Goal: Task Accomplishment & Management: Manage account settings

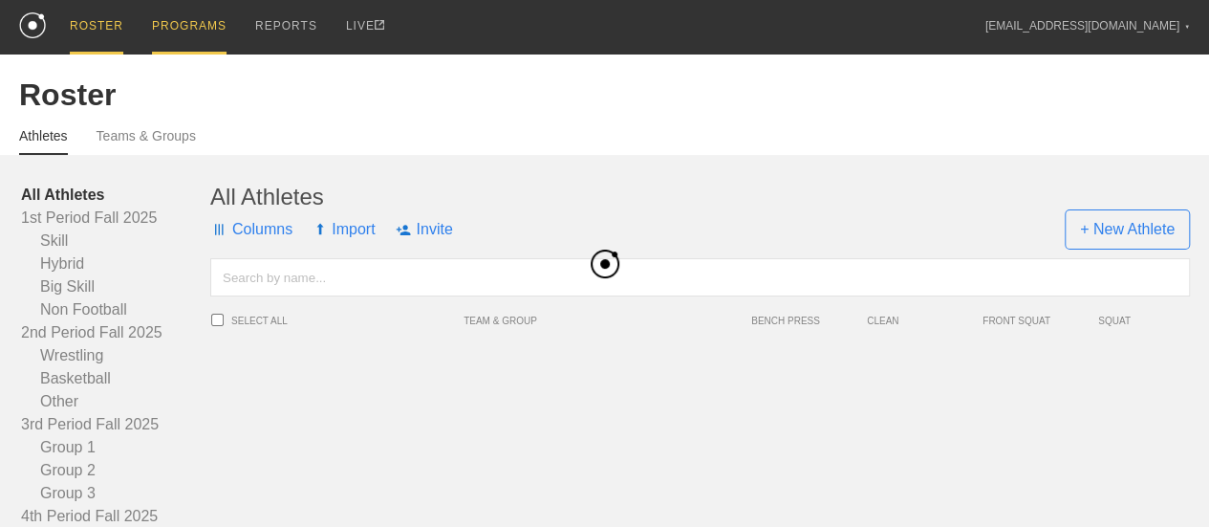
click at [208, 24] on div "PROGRAMS" at bounding box center [189, 27] width 75 height 54
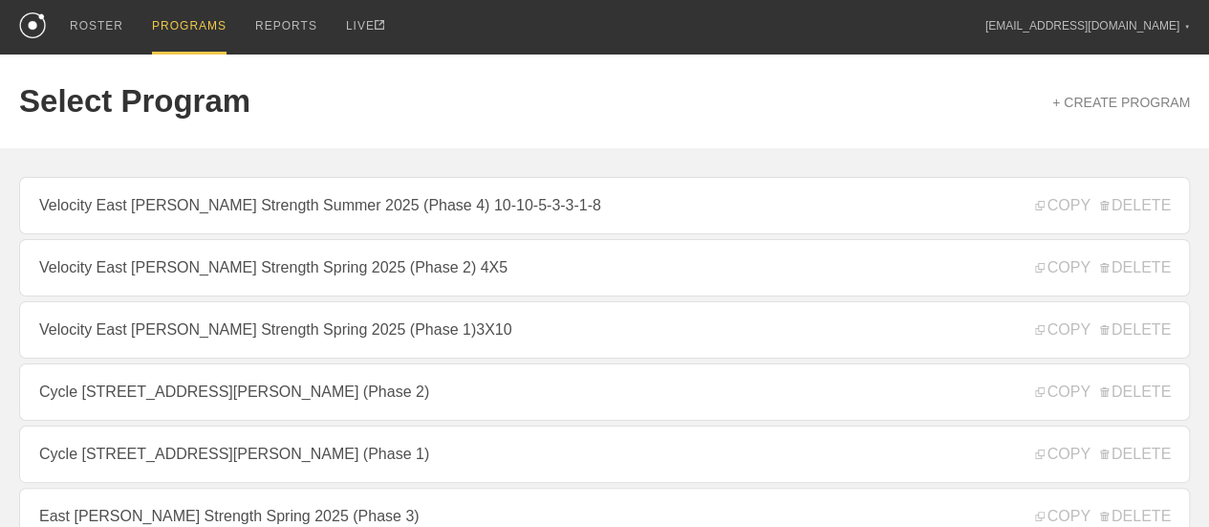
scroll to position [96, 0]
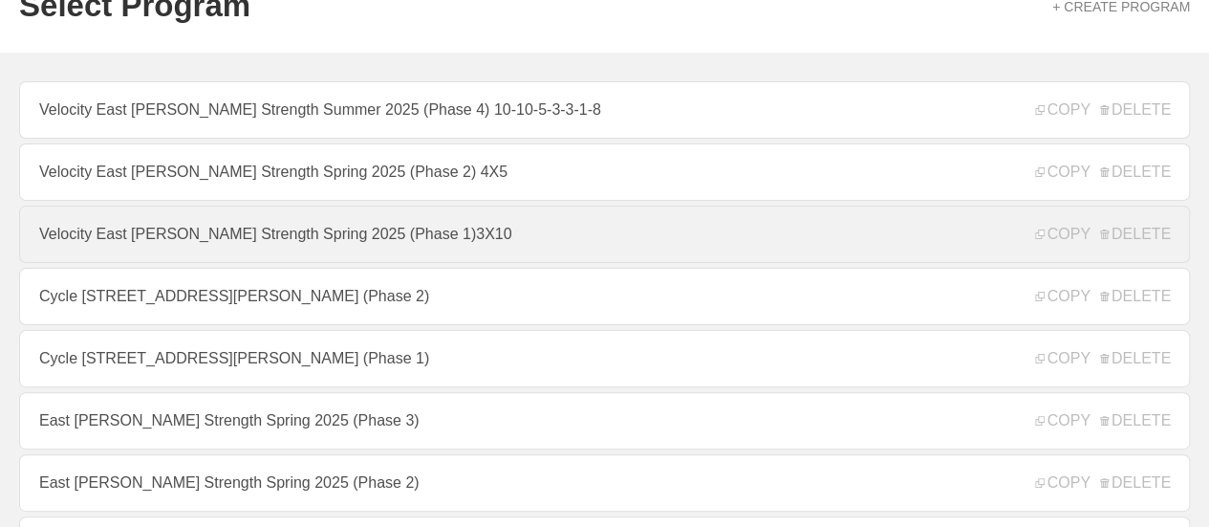
click at [484, 250] on link "Velocity East [PERSON_NAME] Strength Spring 2025 (Phase 1)3X10" at bounding box center [604, 234] width 1171 height 57
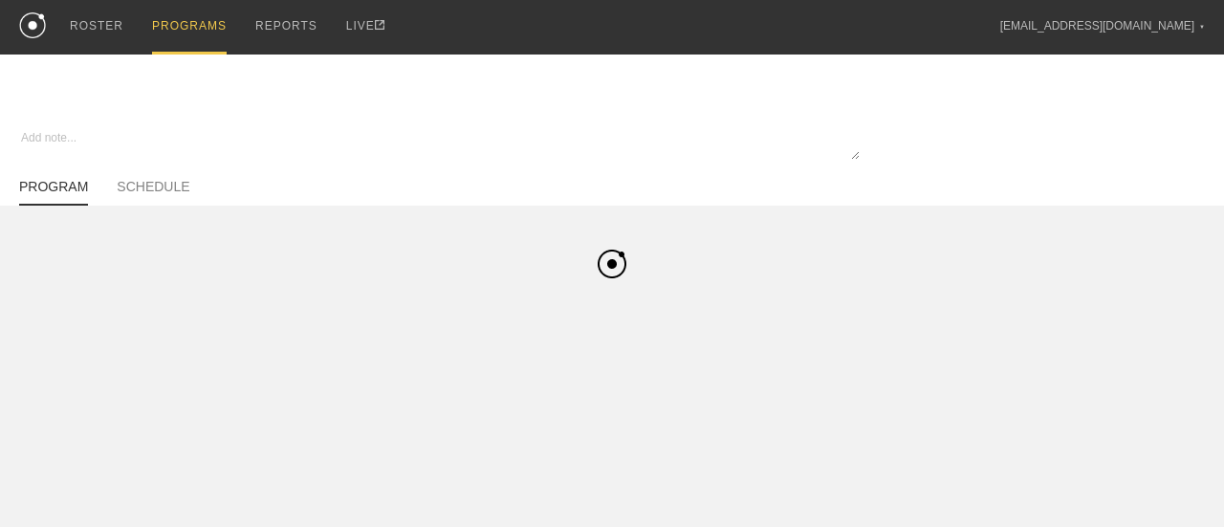
type textarea "x"
type input "Velocity East [PERSON_NAME] Strength Spring 2025 (Phase 1)3X10"
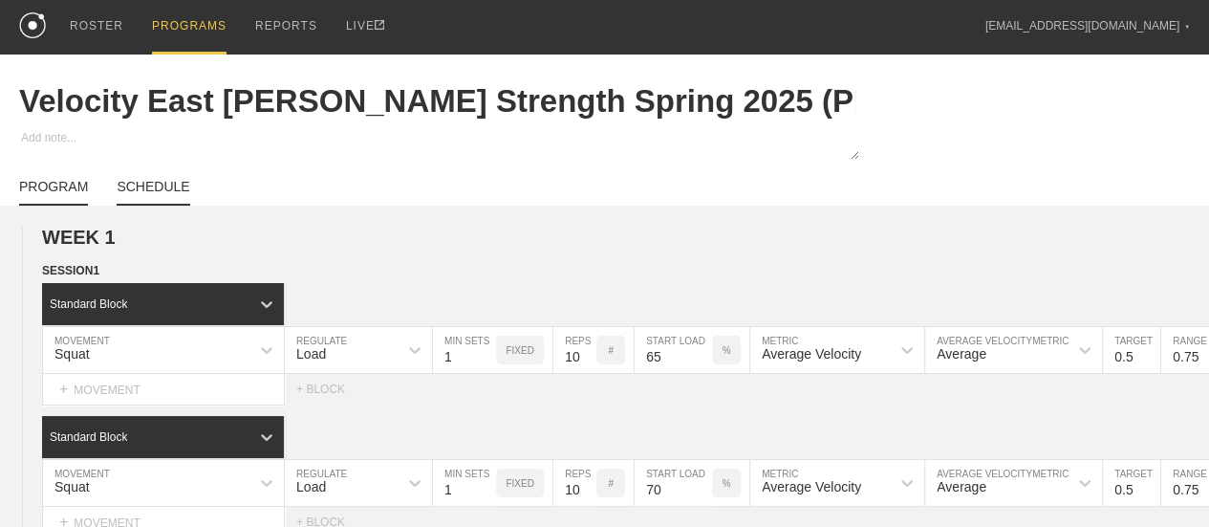
click at [179, 197] on link "SCHEDULE" at bounding box center [153, 192] width 73 height 27
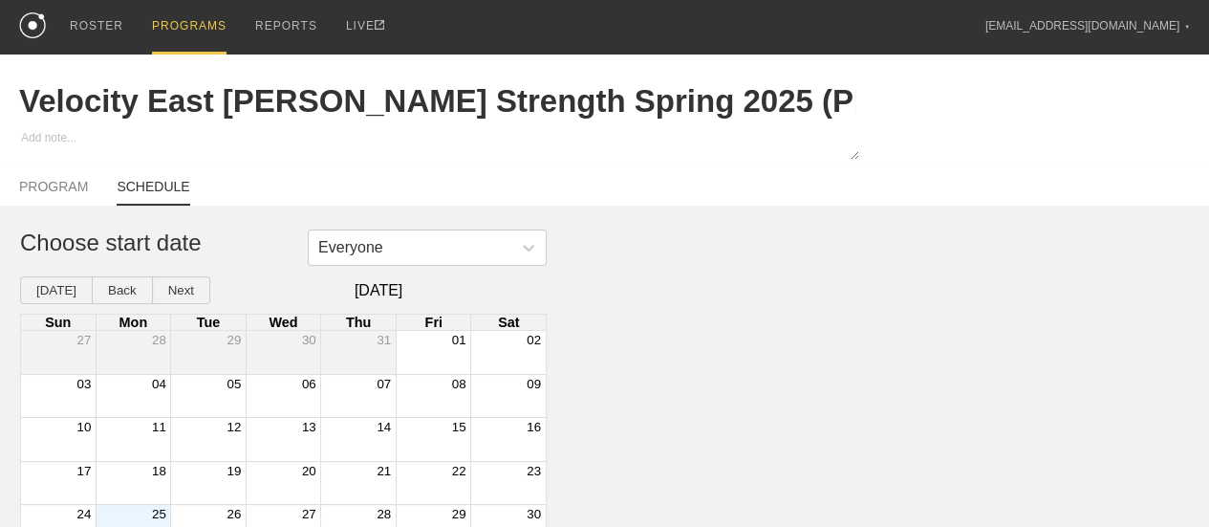
type textarea "x"
click at [137, 456] on div "Month View" at bounding box center [134, 439] width 76 height 43
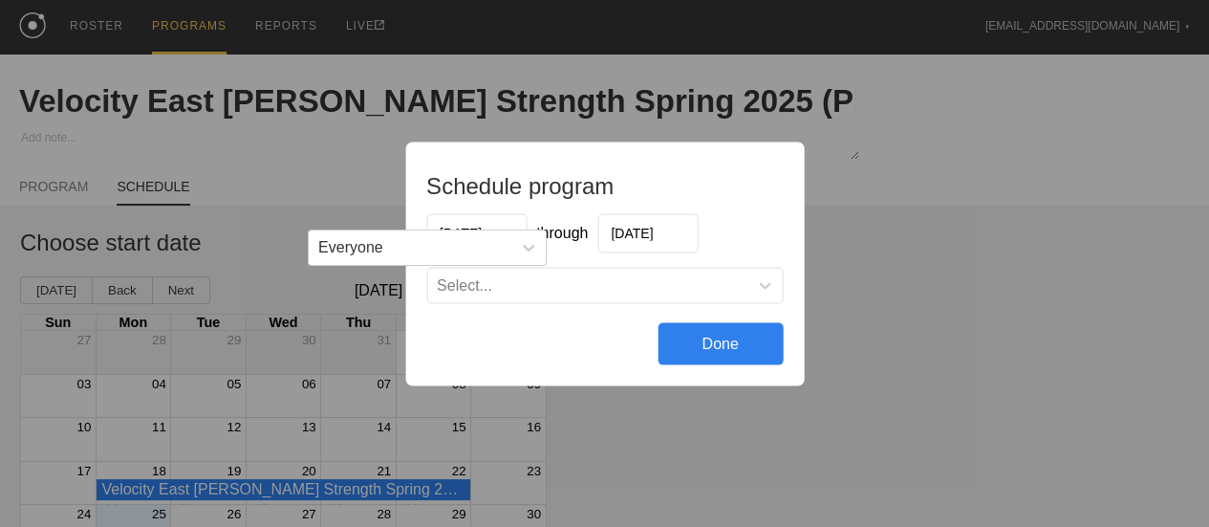
scroll to position [80, 0]
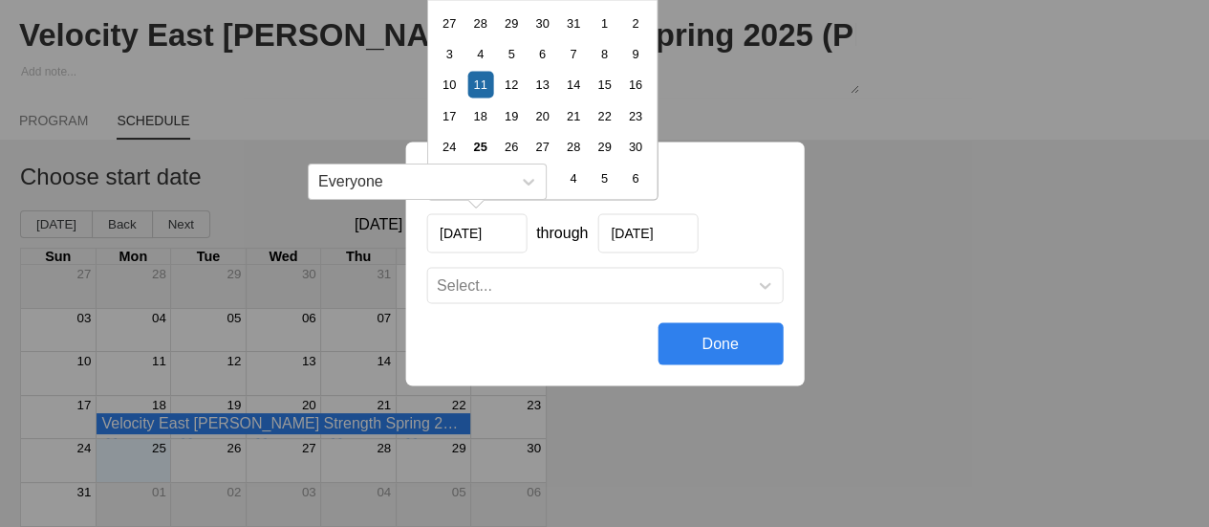
click at [507, 233] on input "[DATE]" at bounding box center [476, 232] width 100 height 39
click at [482, 145] on div "25" at bounding box center [480, 146] width 26 height 26
type input "[DATE]"
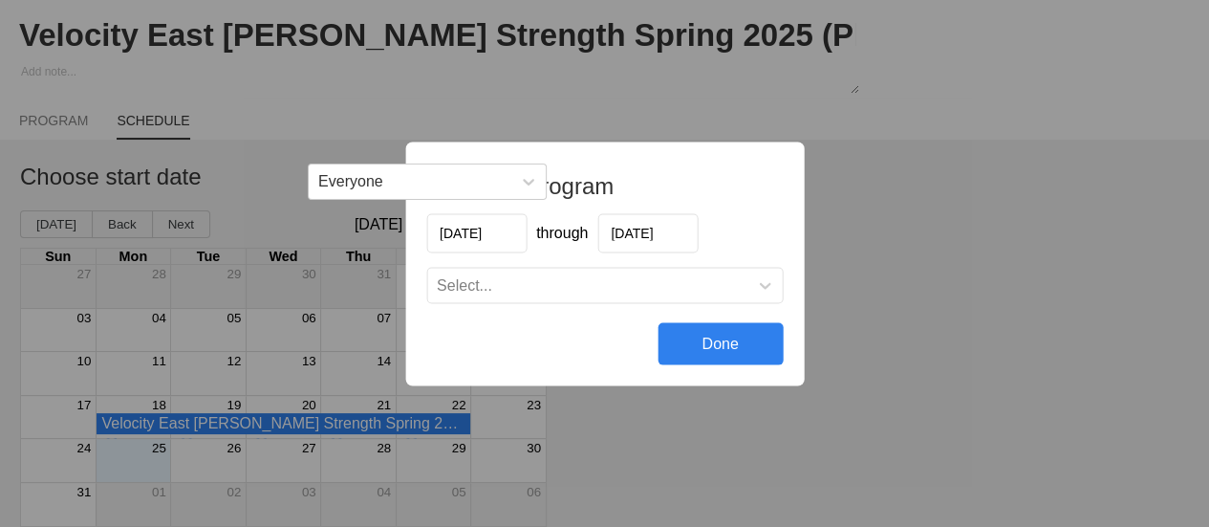
click at [639, 234] on input "[DATE]" at bounding box center [648, 232] width 100 height 39
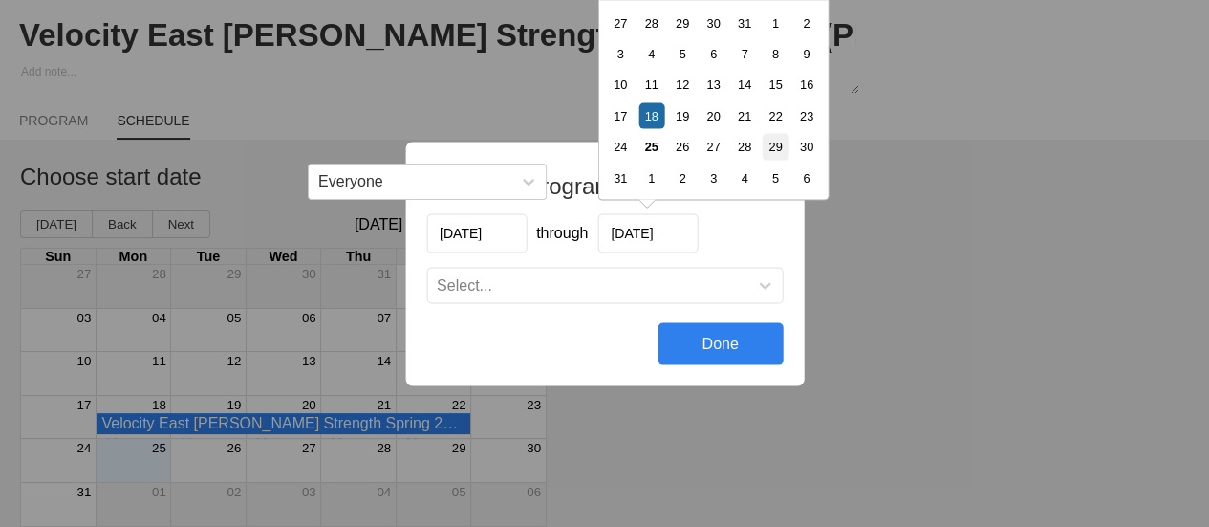
click at [769, 150] on div "29" at bounding box center [775, 146] width 26 height 26
type input "[DATE]"
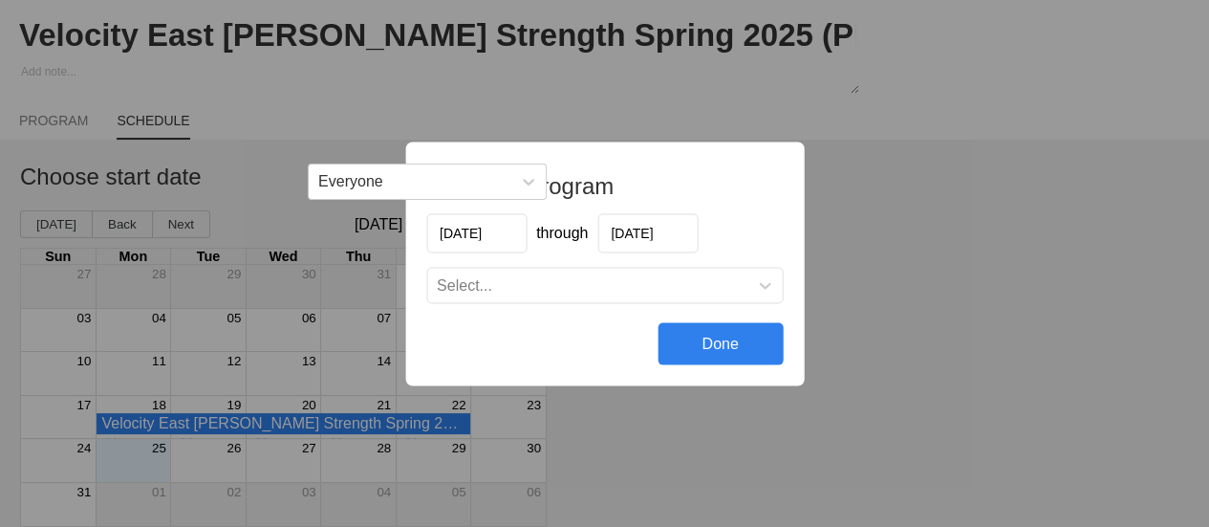
click at [521, 294] on div "Select..." at bounding box center [604, 285] width 355 height 34
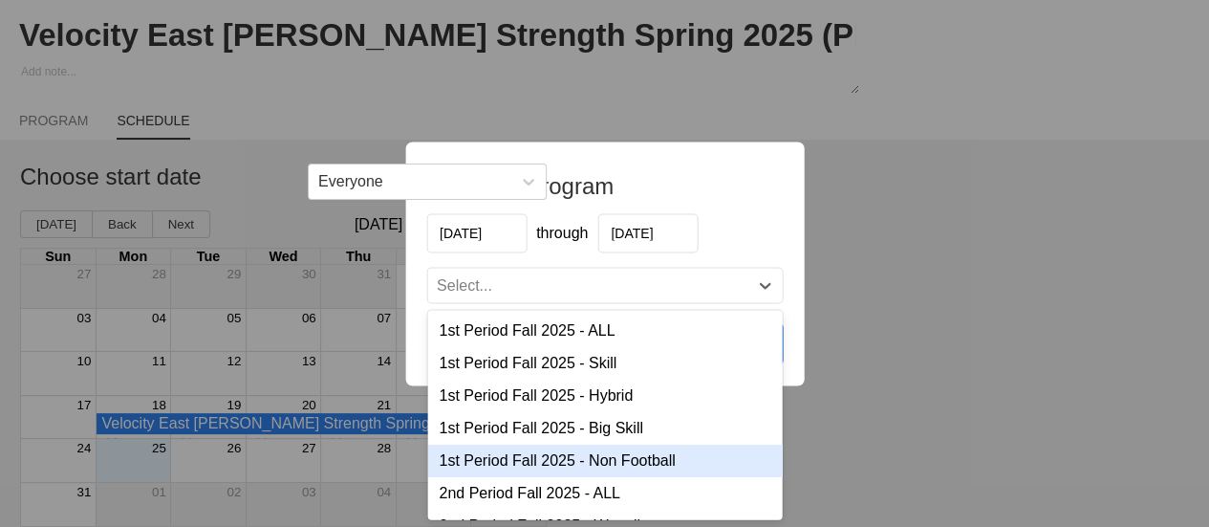
click at [572, 462] on div "1st Period Fall 2025 - Non Football" at bounding box center [604, 460] width 355 height 33
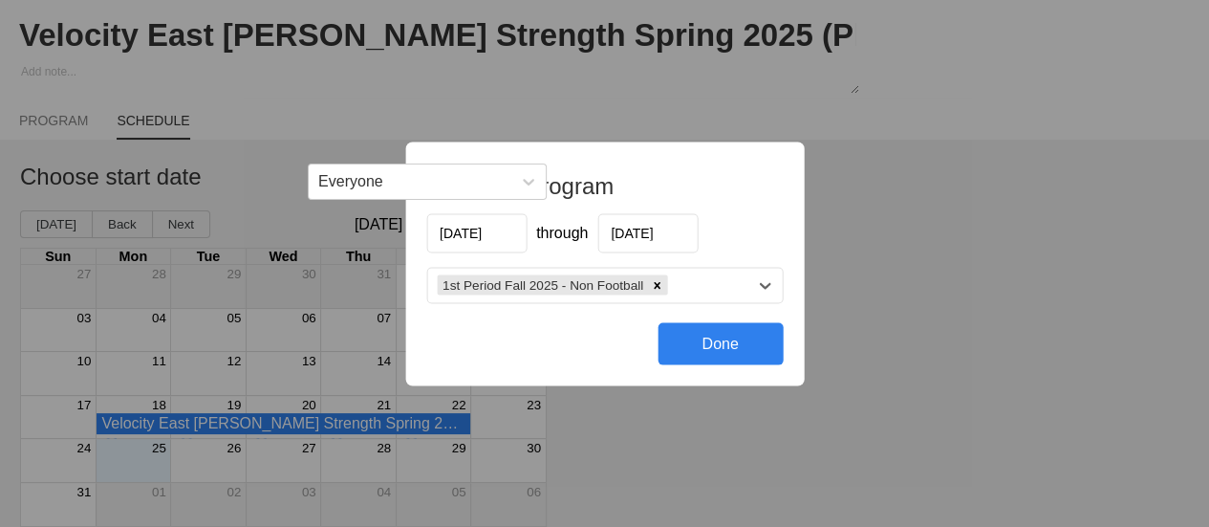
click at [684, 282] on div "1st Period Fall 2025 - Non Football" at bounding box center [587, 286] width 320 height 28
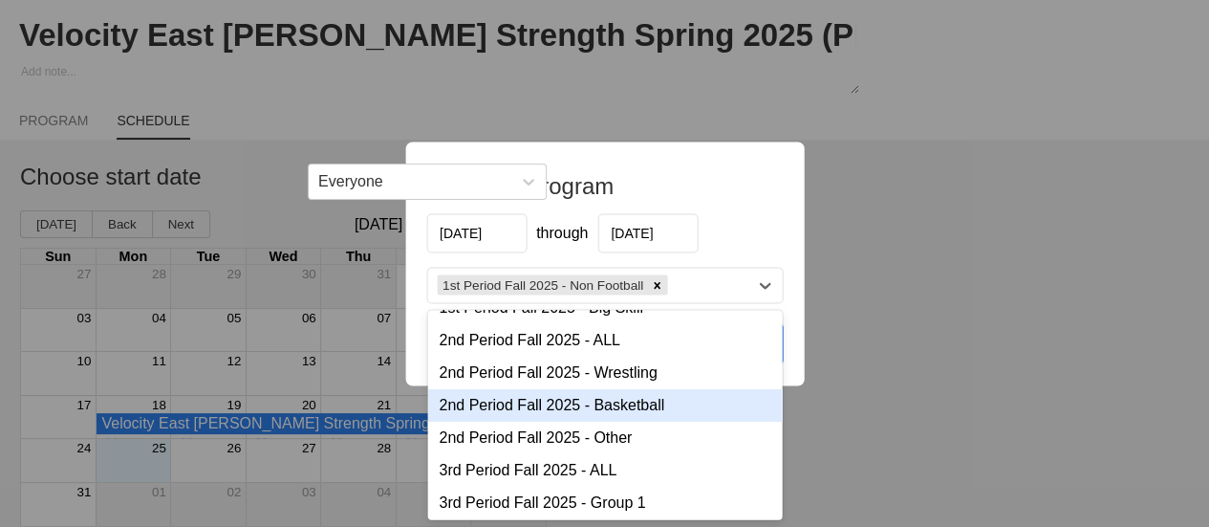
scroll to position [96, 0]
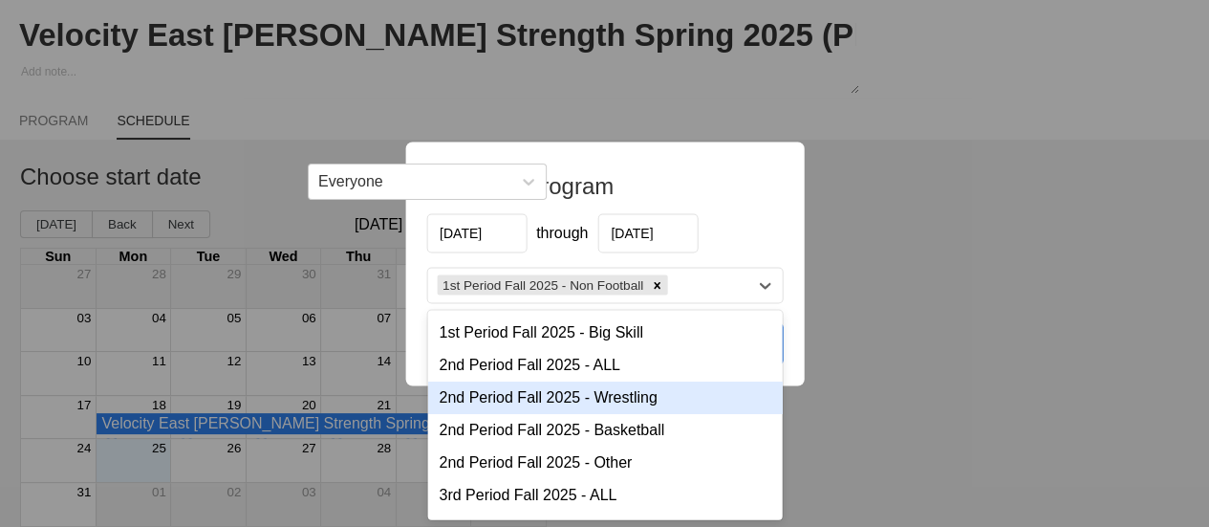
click at [587, 401] on div "2nd Period Fall 2025 - Wrestling" at bounding box center [604, 396] width 355 height 33
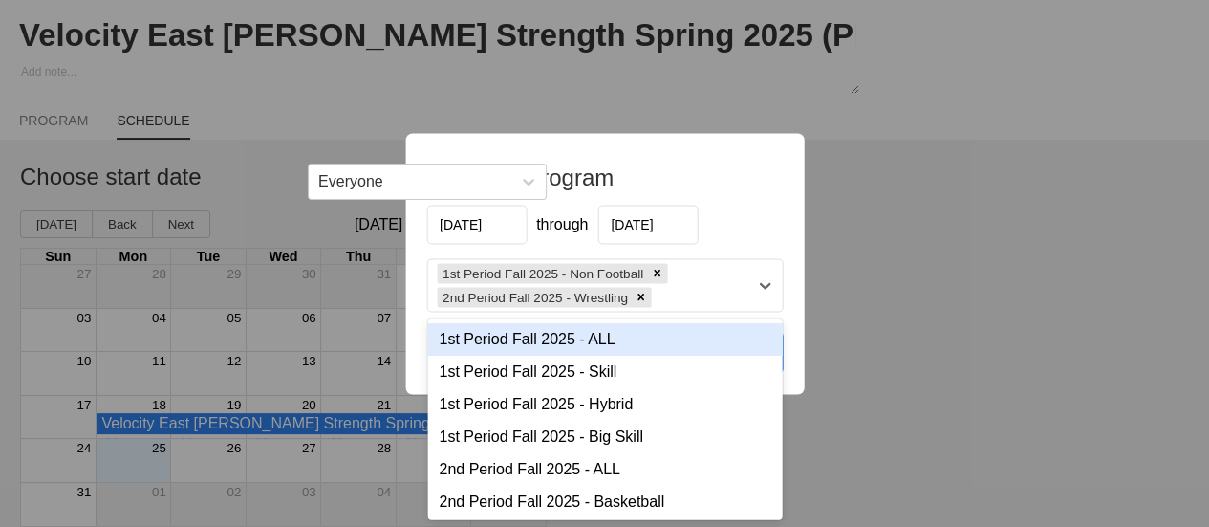
click at [682, 297] on div "1st Period Fall 2025 - Non Football 2nd Period Fall 2025 - Wrestling" at bounding box center [587, 285] width 320 height 52
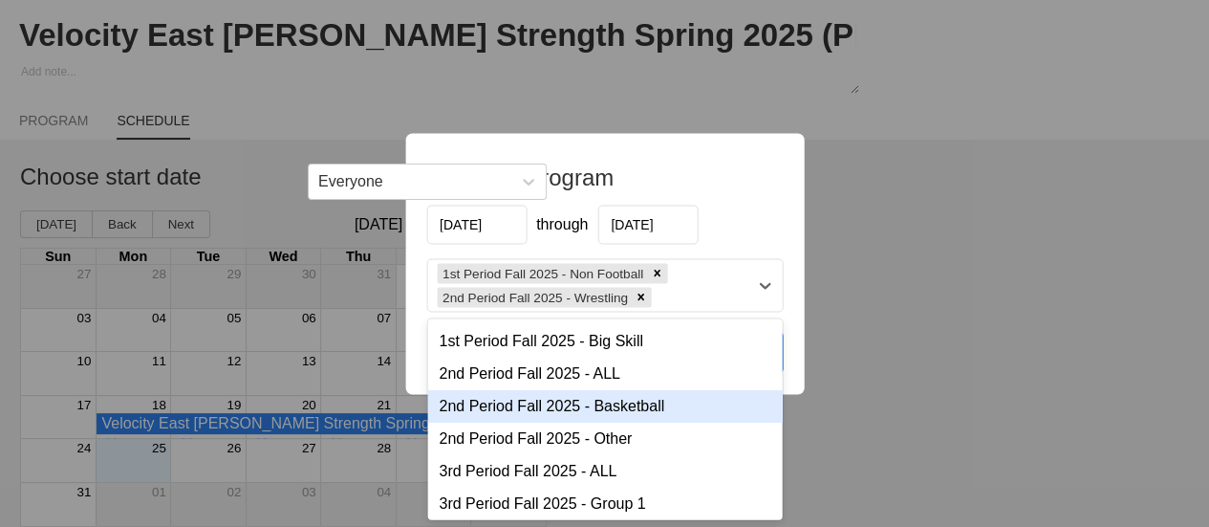
click at [595, 412] on div "2nd Period Fall 2025 - Basketball" at bounding box center [604, 405] width 355 height 33
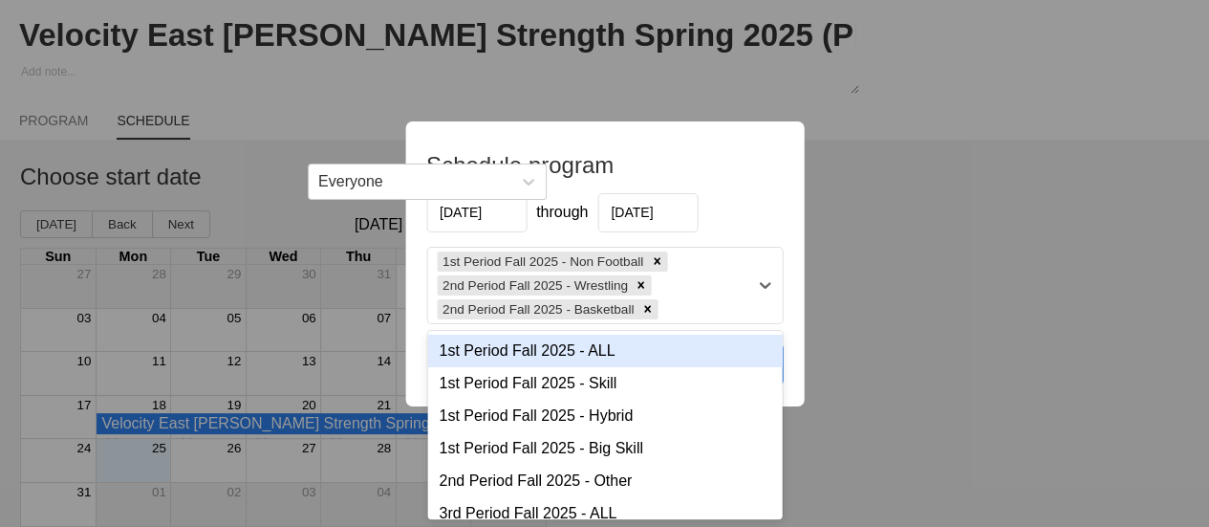
click at [668, 307] on div "1st Period Fall 2025 - Non Football 2nd Period Fall 2025 - Wrestling 2nd Period…" at bounding box center [587, 286] width 320 height 76
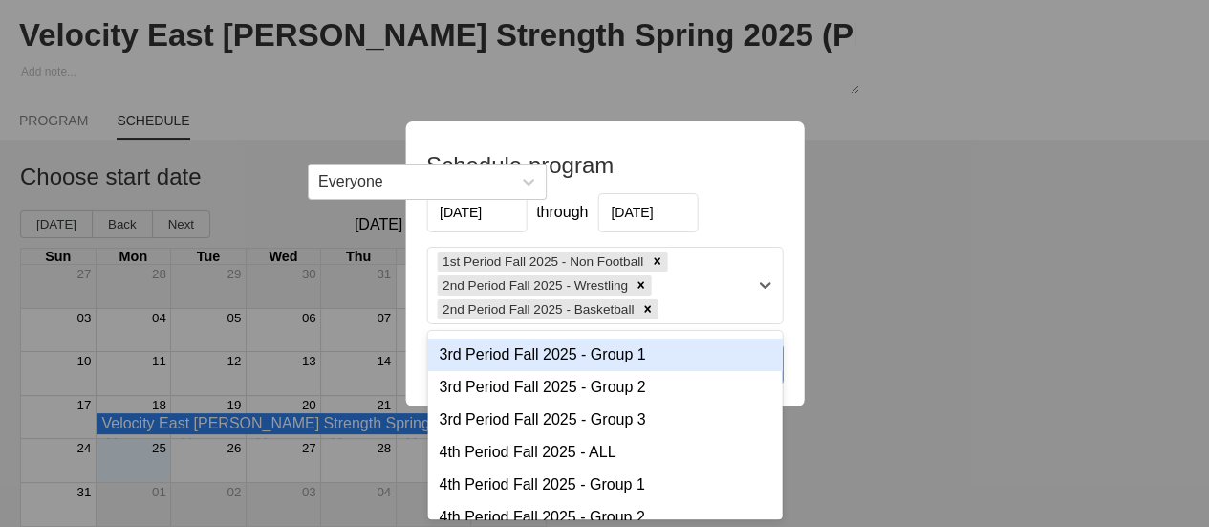
click at [608, 366] on div "3rd Period Fall 2025 - Group 1" at bounding box center [604, 354] width 355 height 33
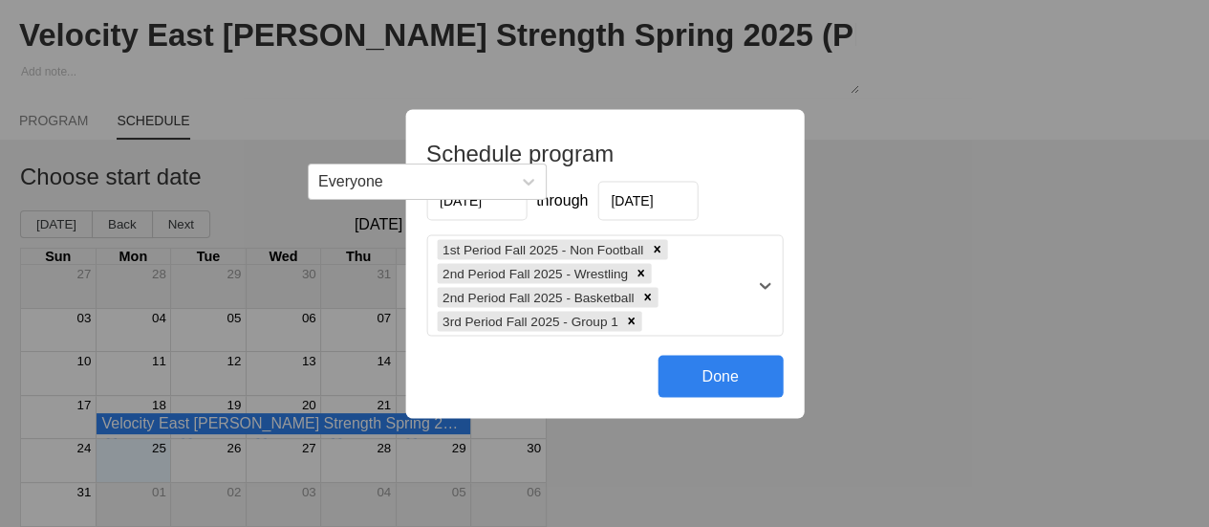
click at [684, 315] on div "1st Period Fall 2025 - Non Football 2nd Period Fall 2025 - Wrestling 2nd Period…" at bounding box center [587, 284] width 320 height 99
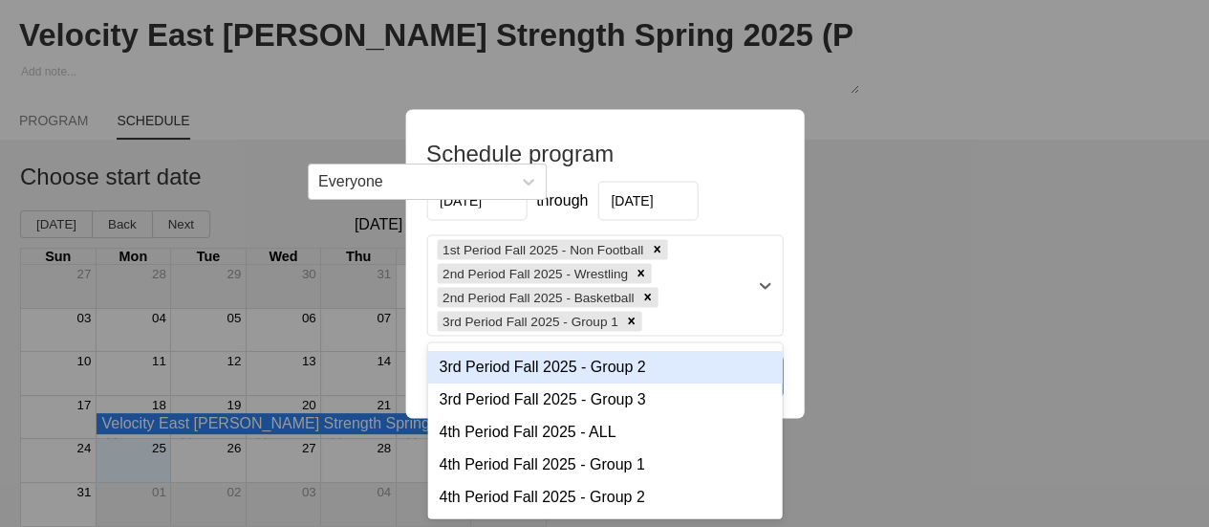
click at [612, 378] on div "3rd Period Fall 2025 - Group 2" at bounding box center [604, 366] width 355 height 33
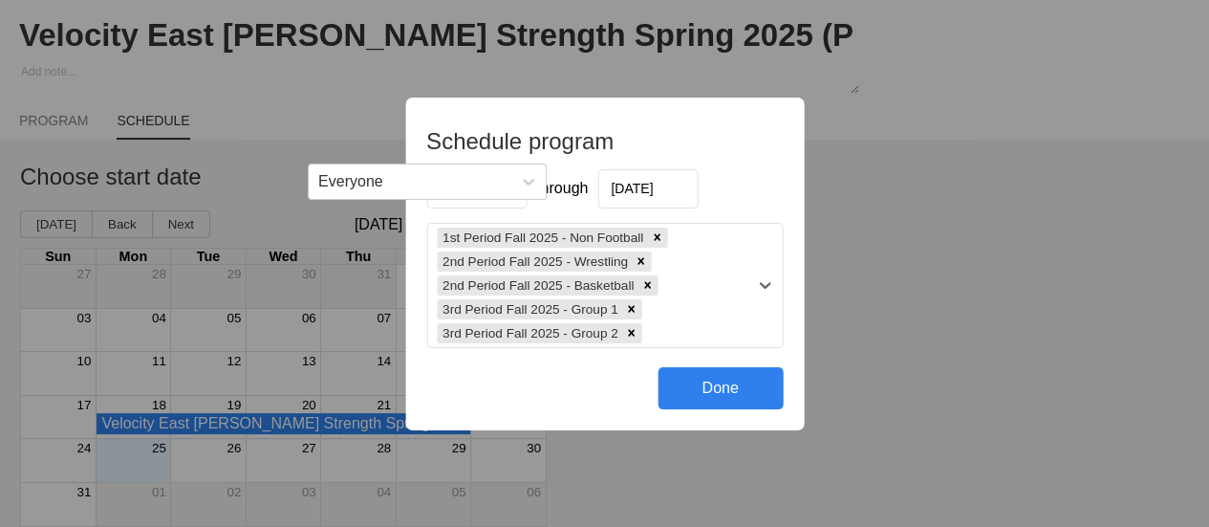
click at [677, 334] on div "1st Period Fall 2025 - Non Football 2nd Period Fall 2025 - Wrestling 2nd Period…" at bounding box center [587, 285] width 320 height 123
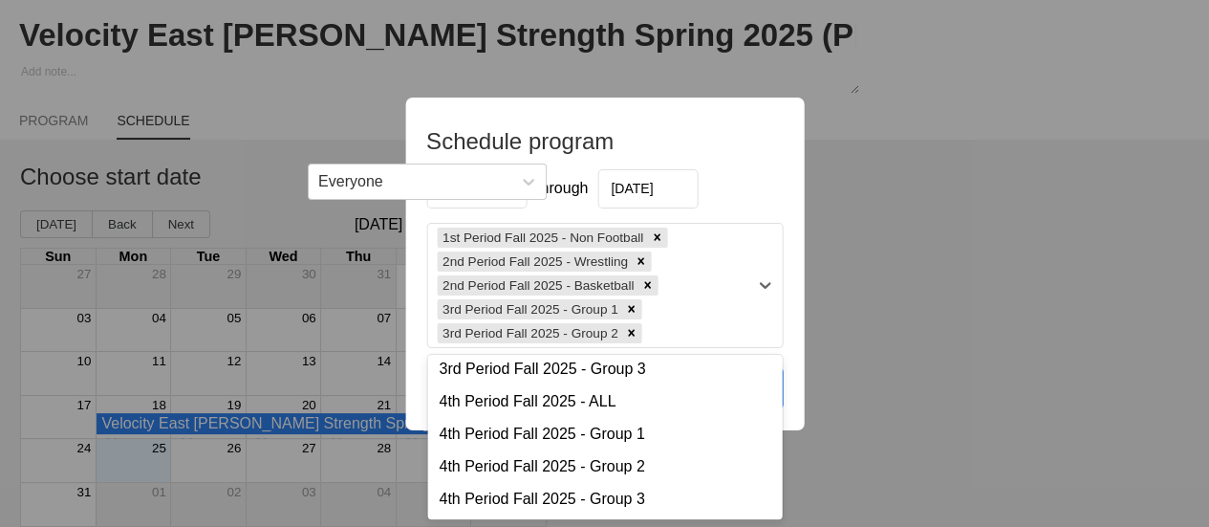
scroll to position [174, 0]
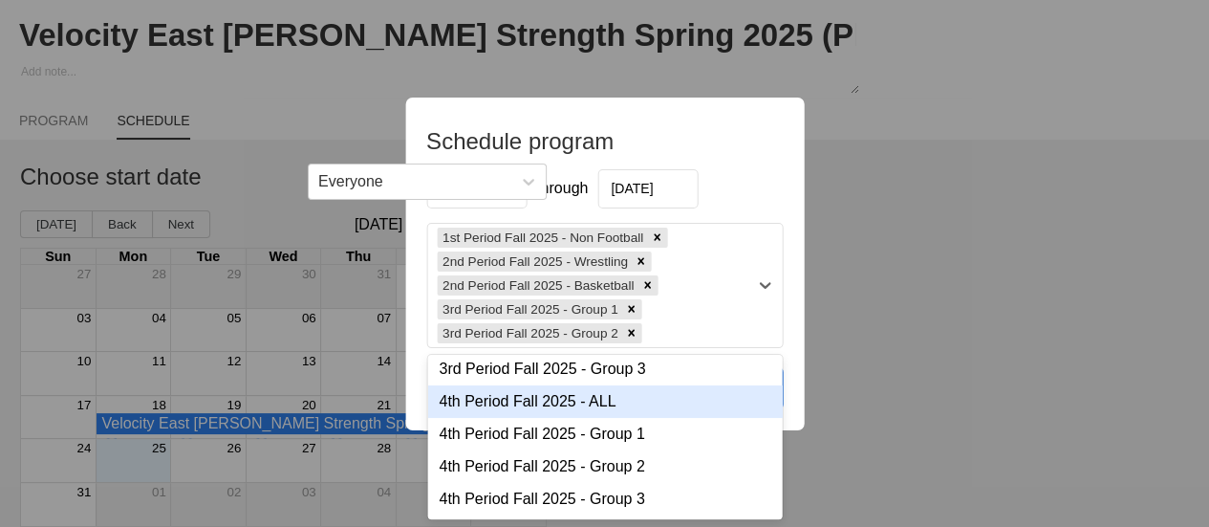
click at [581, 404] on div "4th Period Fall 2025 - ALL" at bounding box center [604, 401] width 355 height 33
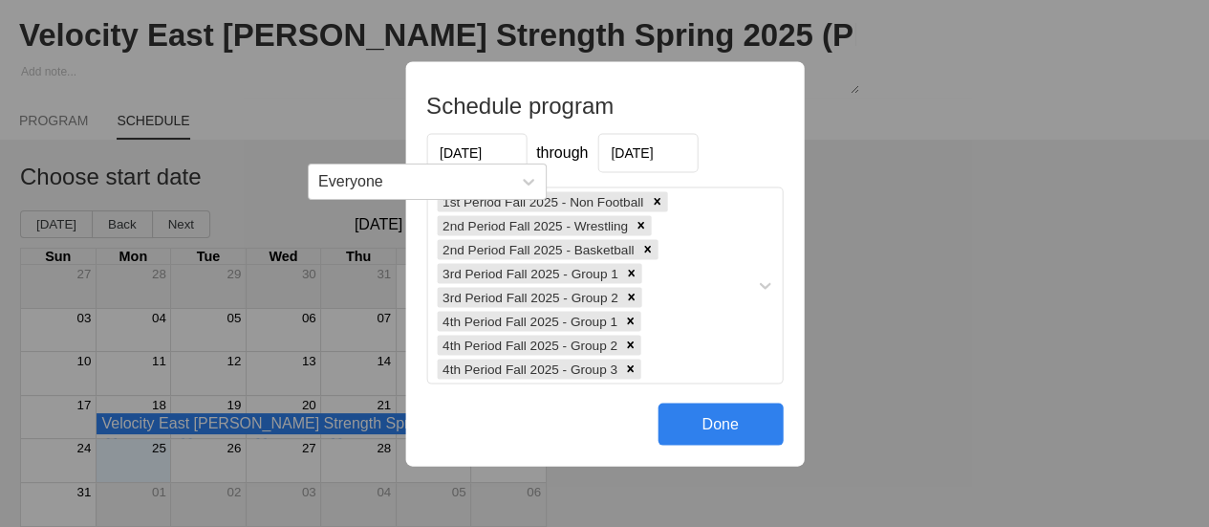
click at [712, 426] on div "Done" at bounding box center [720, 423] width 125 height 42
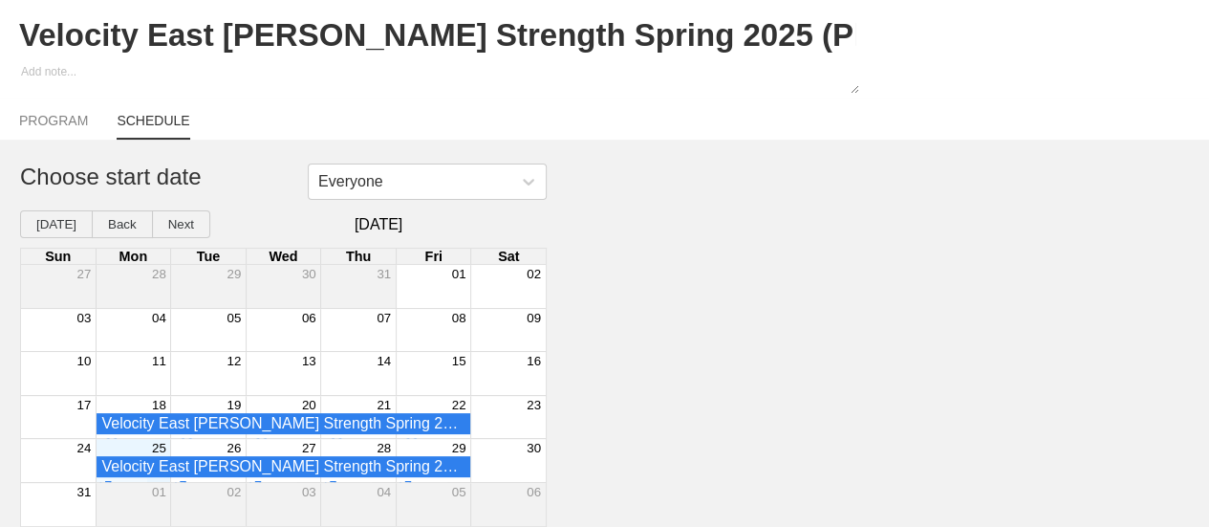
click at [132, 450] on div "25" at bounding box center [133, 447] width 75 height 17
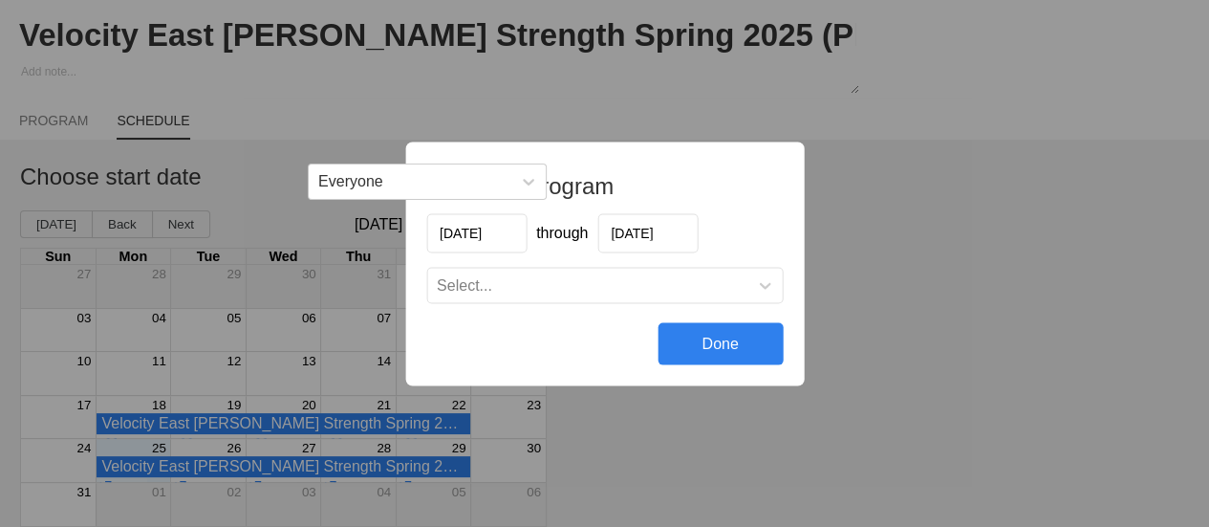
click at [624, 232] on input "[DATE]" at bounding box center [648, 232] width 100 height 39
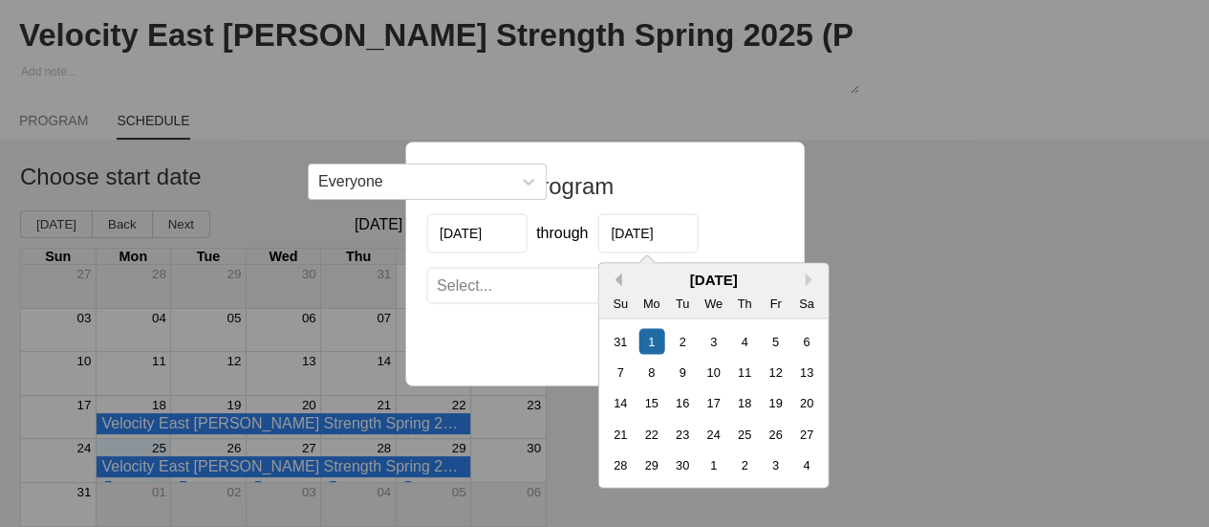
click at [619, 278] on button "Previous Month" at bounding box center [614, 278] width 13 height 13
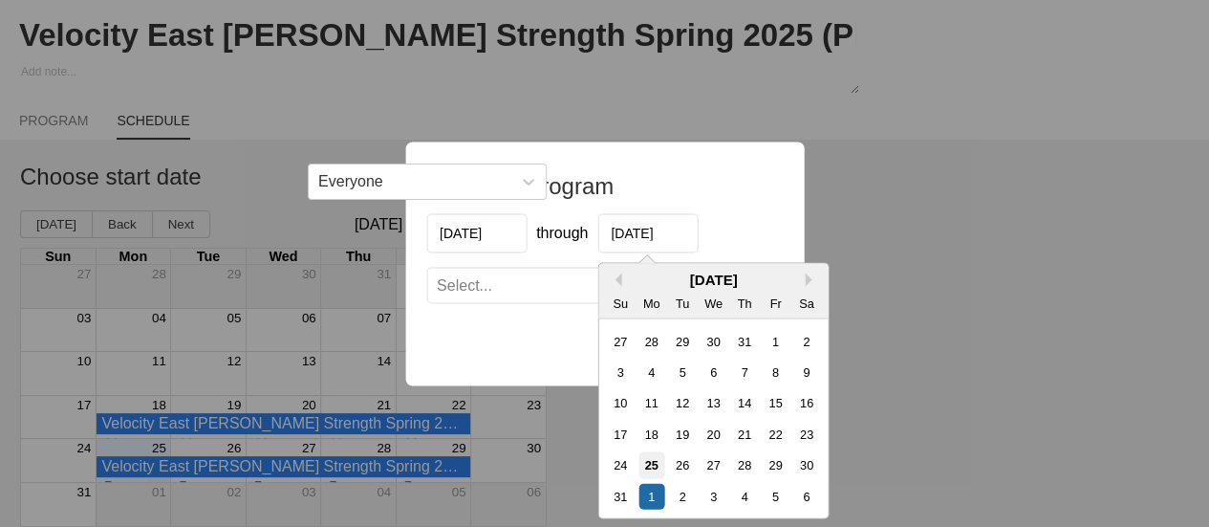
click at [647, 466] on div "25" at bounding box center [652, 464] width 26 height 26
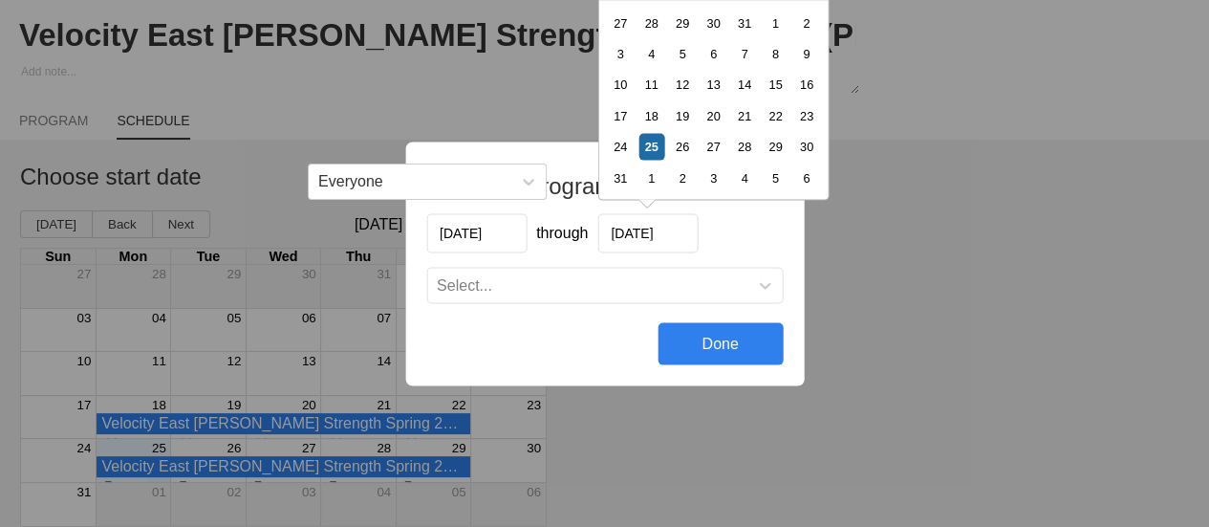
click at [638, 237] on input "[DATE]" at bounding box center [648, 232] width 100 height 39
click at [771, 150] on div "29" at bounding box center [775, 146] width 26 height 26
type input "[DATE]"
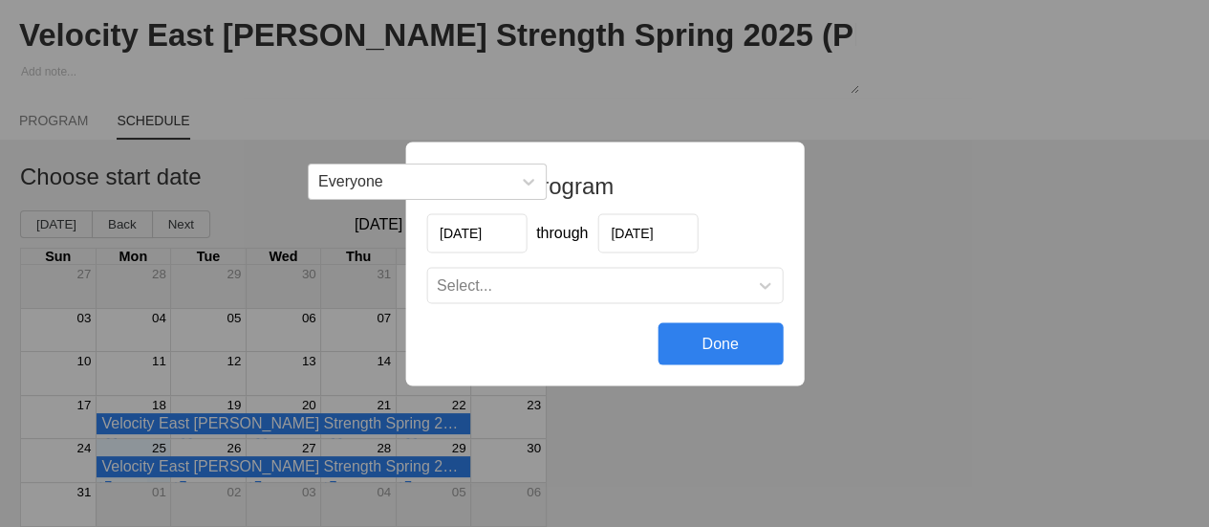
click at [635, 293] on div "Select..." at bounding box center [587, 284] width 320 height 19
click at [886, 265] on div "Schedule program [DATE] through [DATE] Select... Done" at bounding box center [604, 263] width 1209 height 527
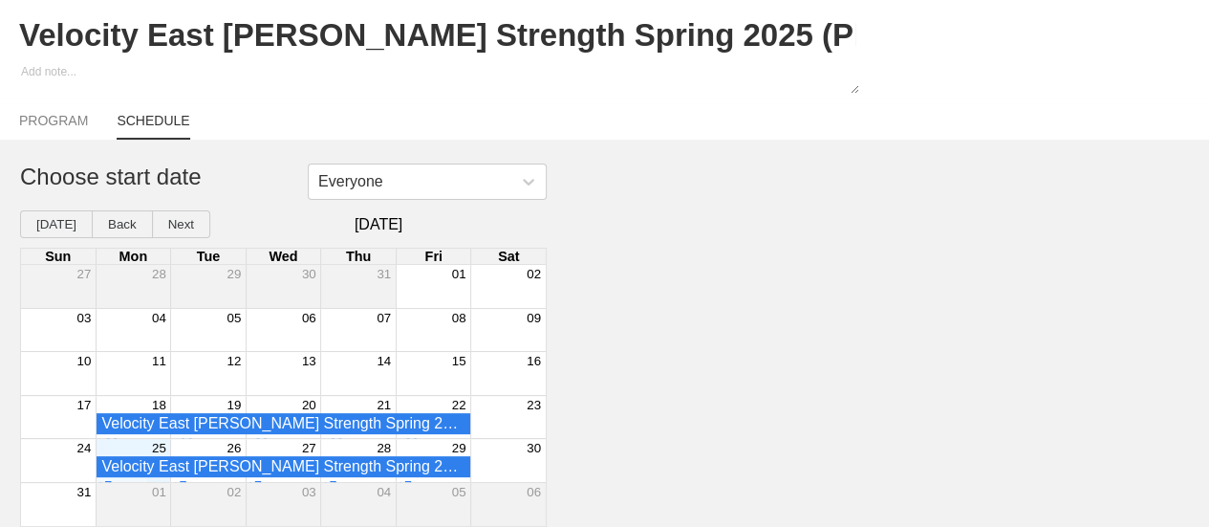
click at [861, 285] on div "Everyone Choose start date [DATE] Back Next [DATE] Sun Mon Tue Wed Thu Fri Sat …" at bounding box center [604, 344] width 1209 height 363
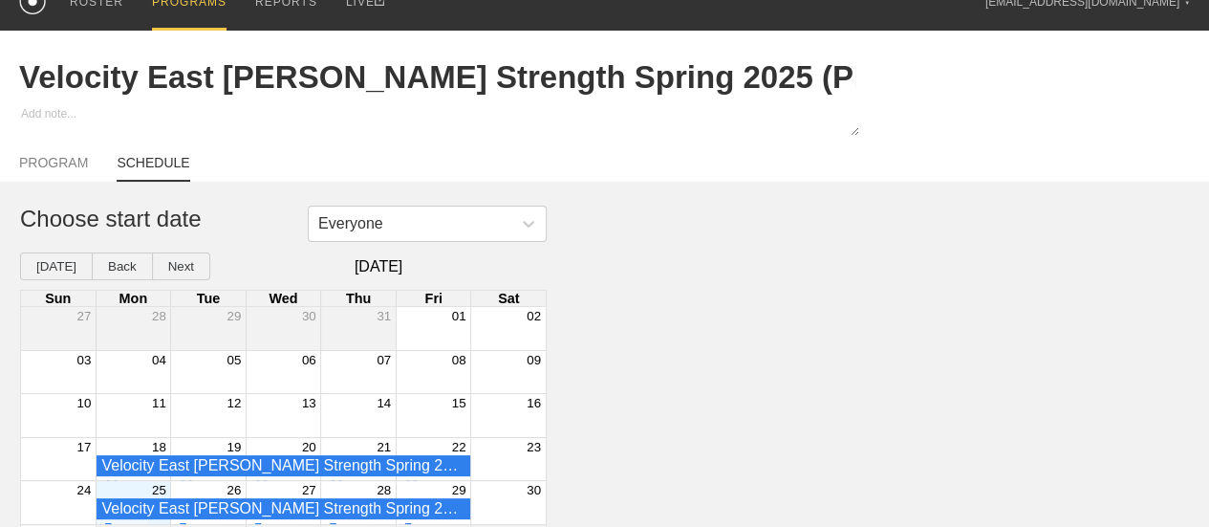
scroll to position [0, 0]
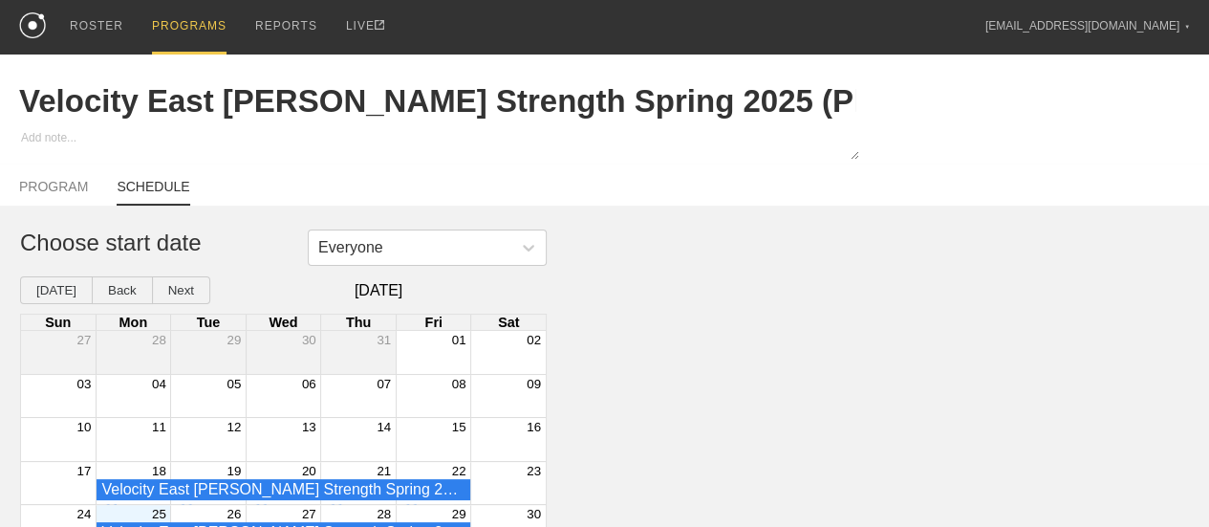
click at [199, 22] on div "PROGRAMS" at bounding box center [189, 27] width 75 height 54
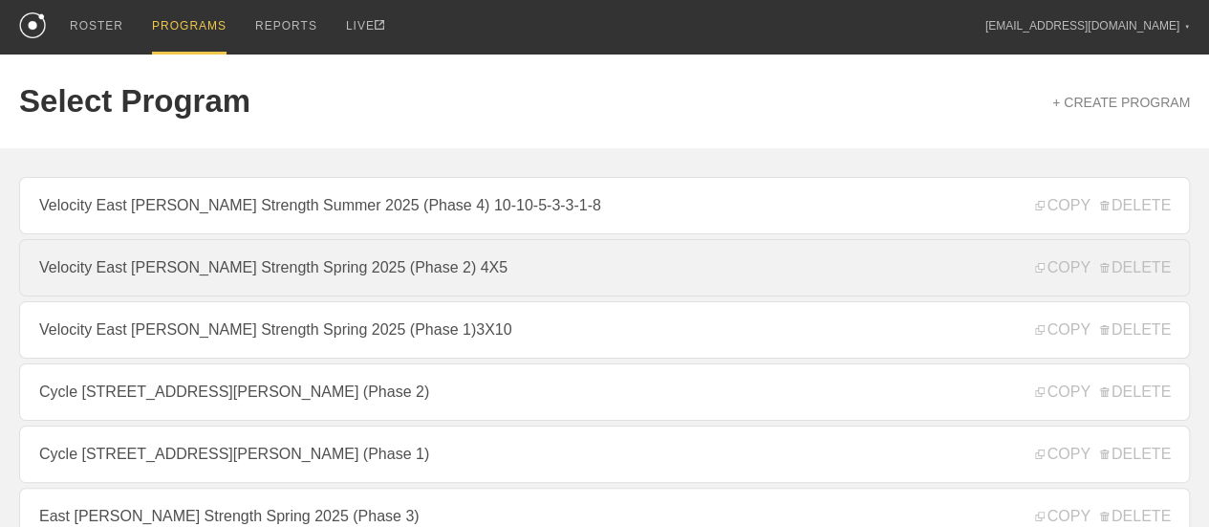
click at [438, 269] on link "Velocity East [PERSON_NAME] Strength Spring 2025 (Phase 2) 4X5" at bounding box center [604, 267] width 1171 height 57
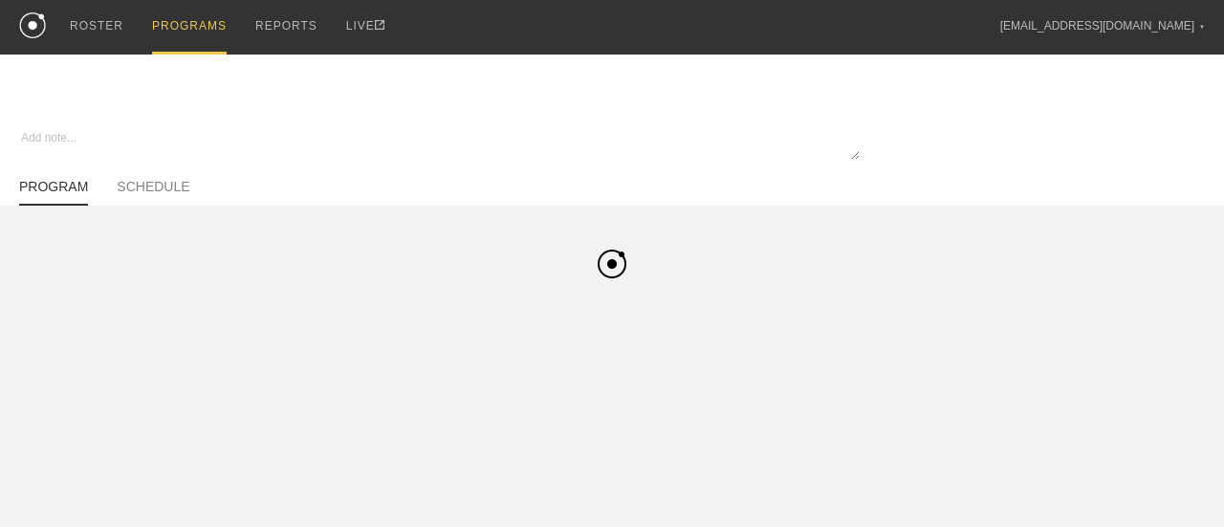
type textarea "x"
type input "Velocity East [PERSON_NAME] Strength Spring 2025 (Phase 2) 4X5"
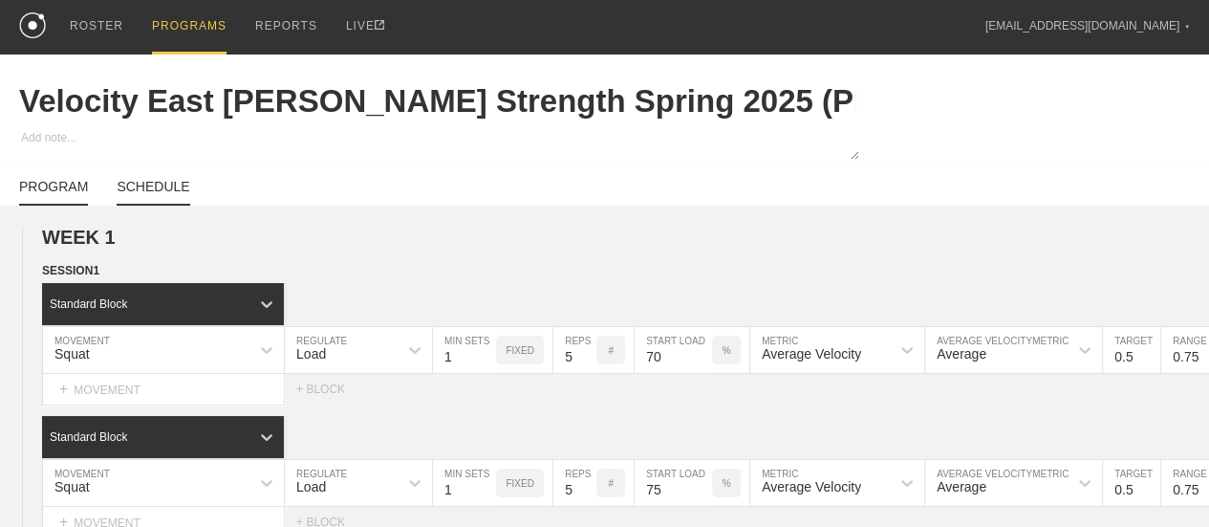
click at [161, 202] on link "SCHEDULE" at bounding box center [153, 192] width 73 height 27
type textarea "x"
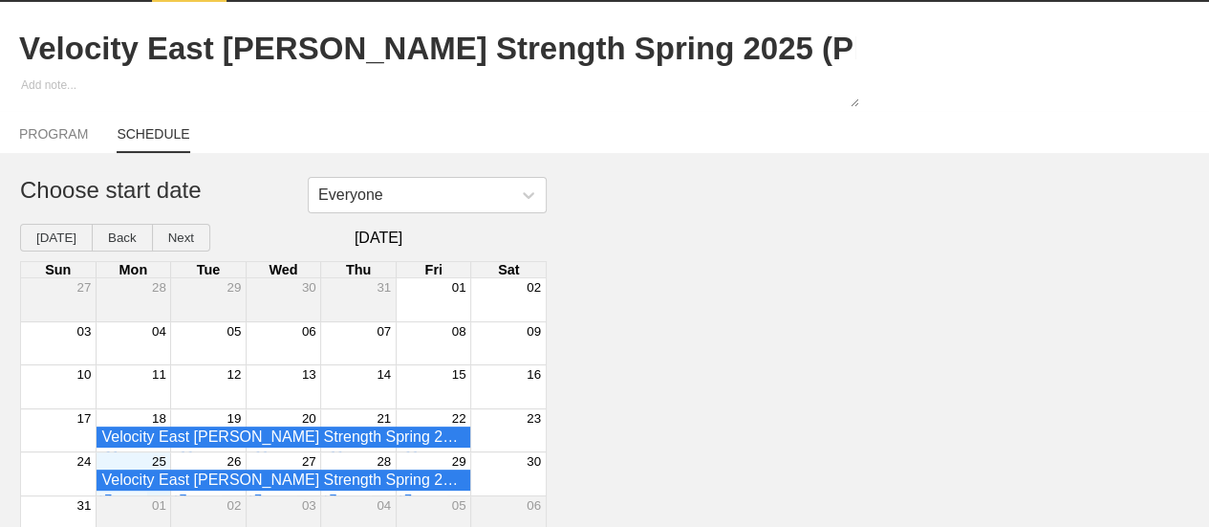
scroll to position [80, 0]
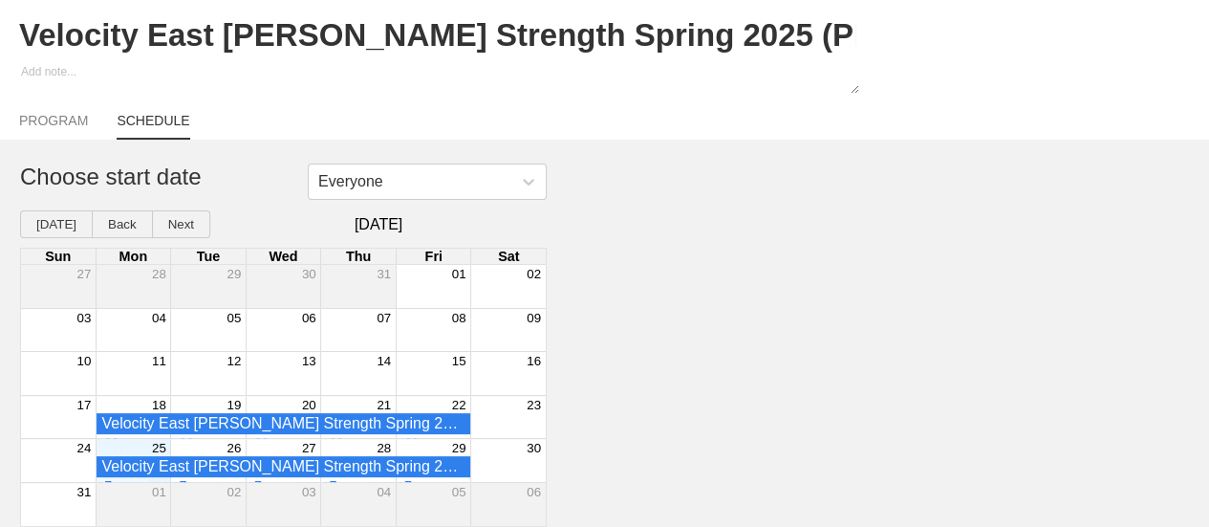
click at [143, 449] on div "25" at bounding box center [133, 447] width 75 height 17
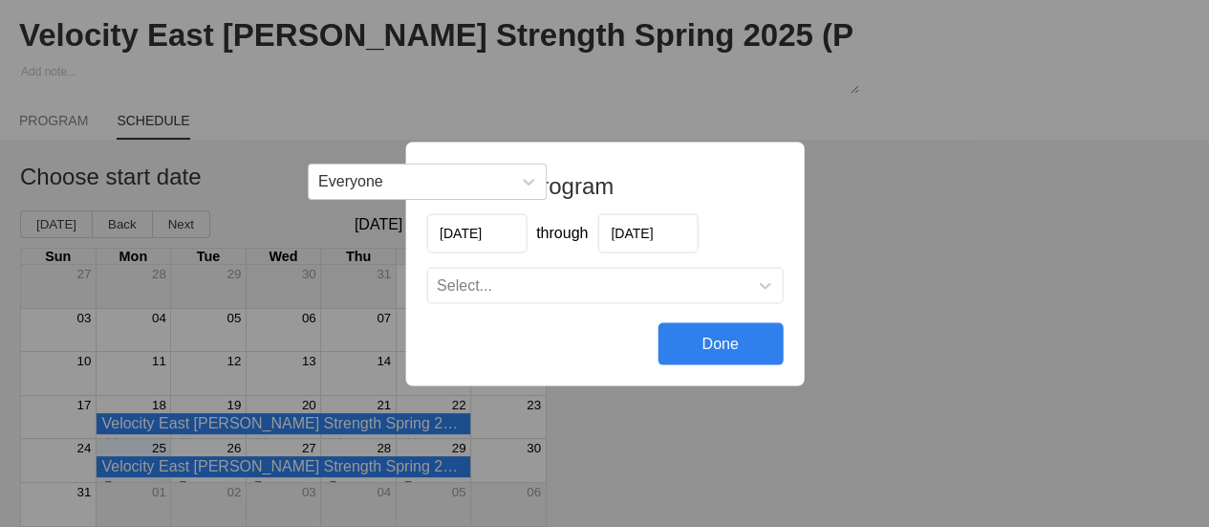
click at [646, 229] on input "[DATE]" at bounding box center [648, 232] width 100 height 39
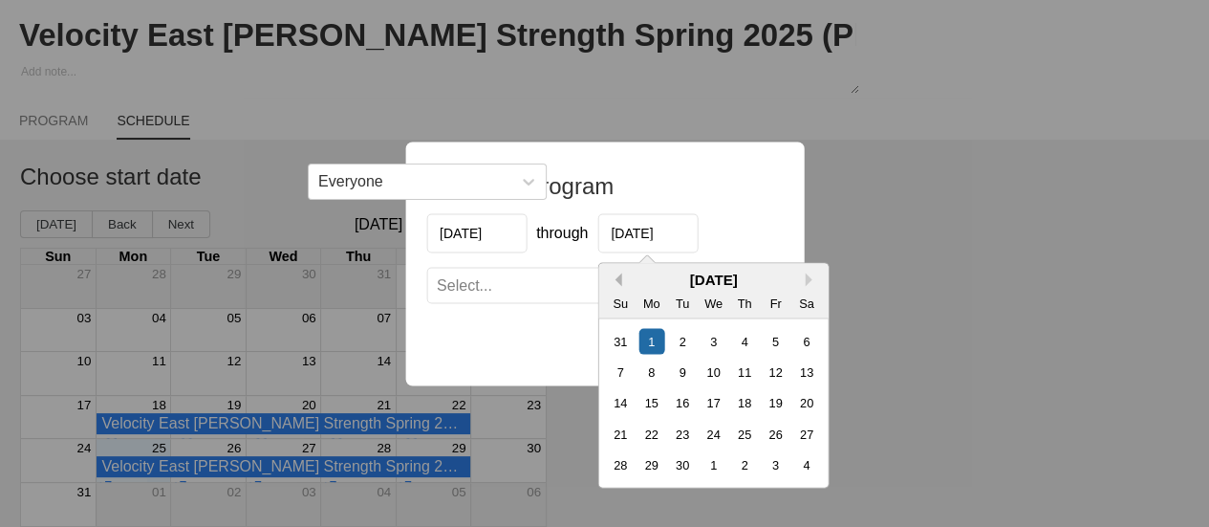
click at [614, 283] on button "Previous Month" at bounding box center [614, 278] width 13 height 13
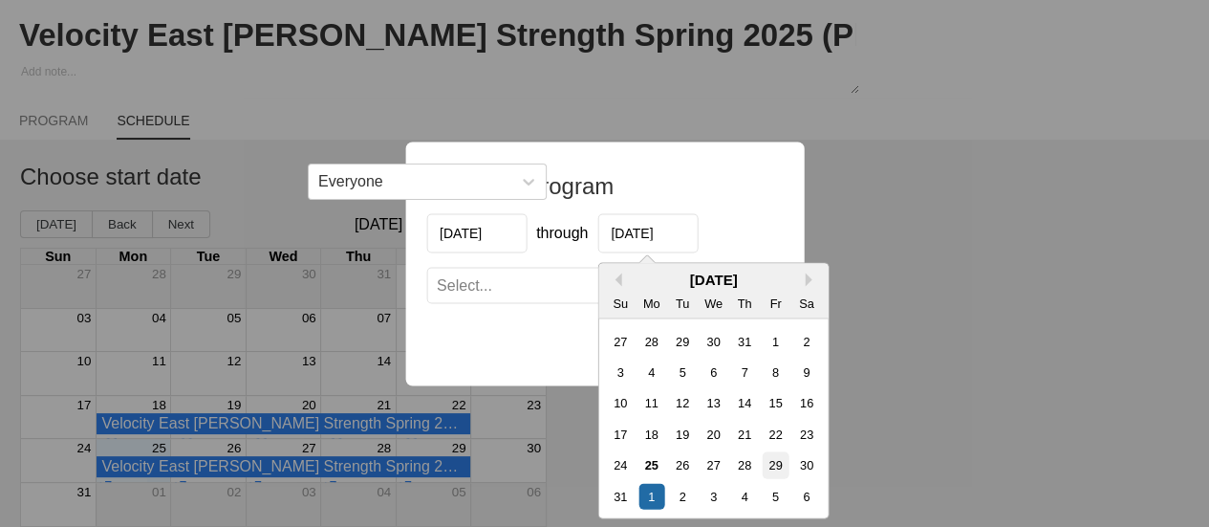
click at [774, 469] on div "29" at bounding box center [775, 464] width 26 height 26
type input "[DATE]"
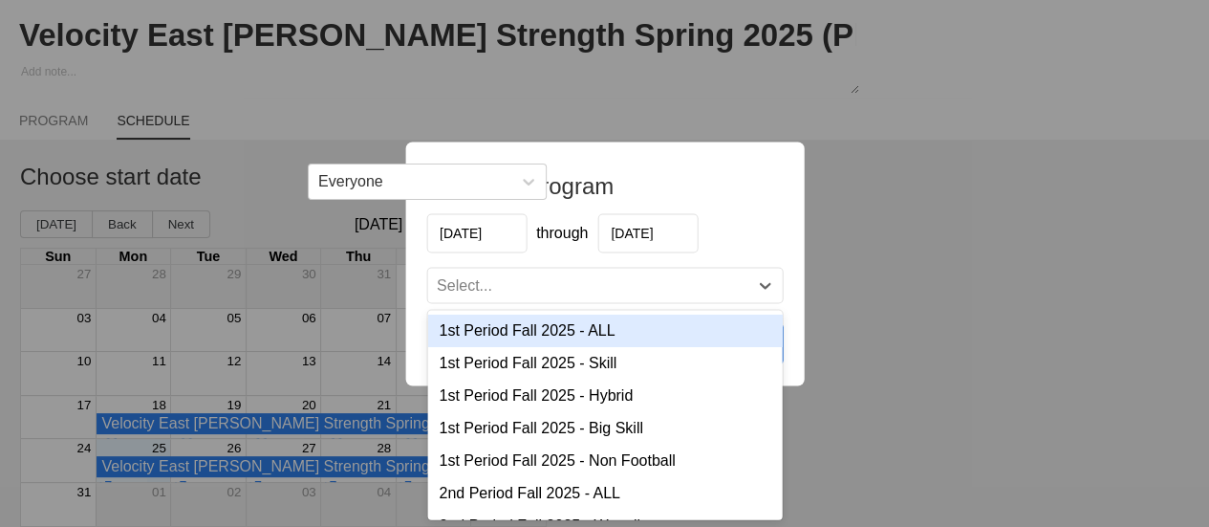
click at [529, 288] on div "Select..." at bounding box center [587, 284] width 320 height 19
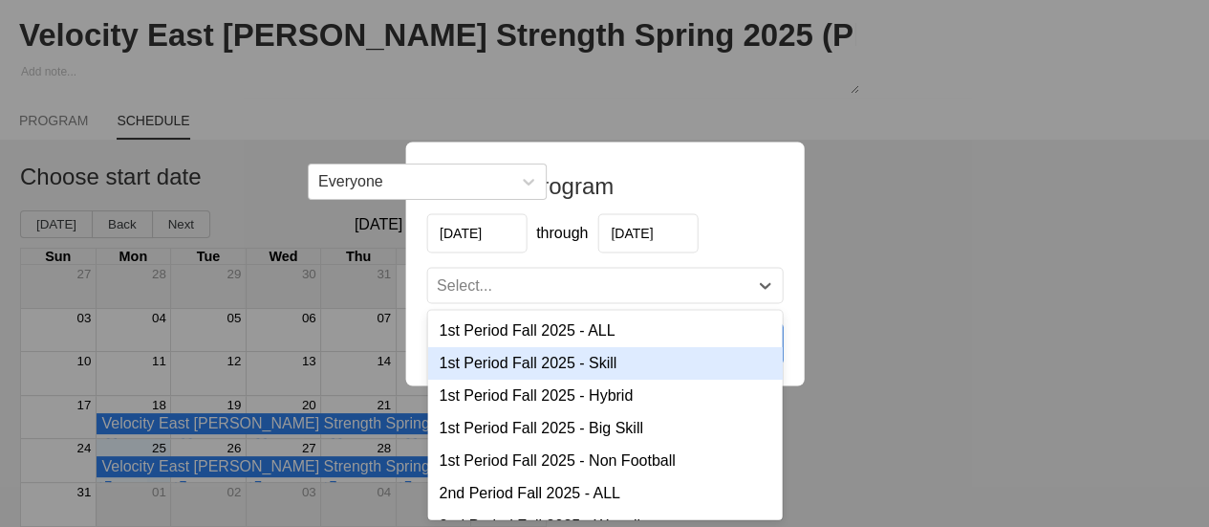
click at [570, 359] on div "1st Period Fall 2025 - Skill" at bounding box center [604, 362] width 355 height 33
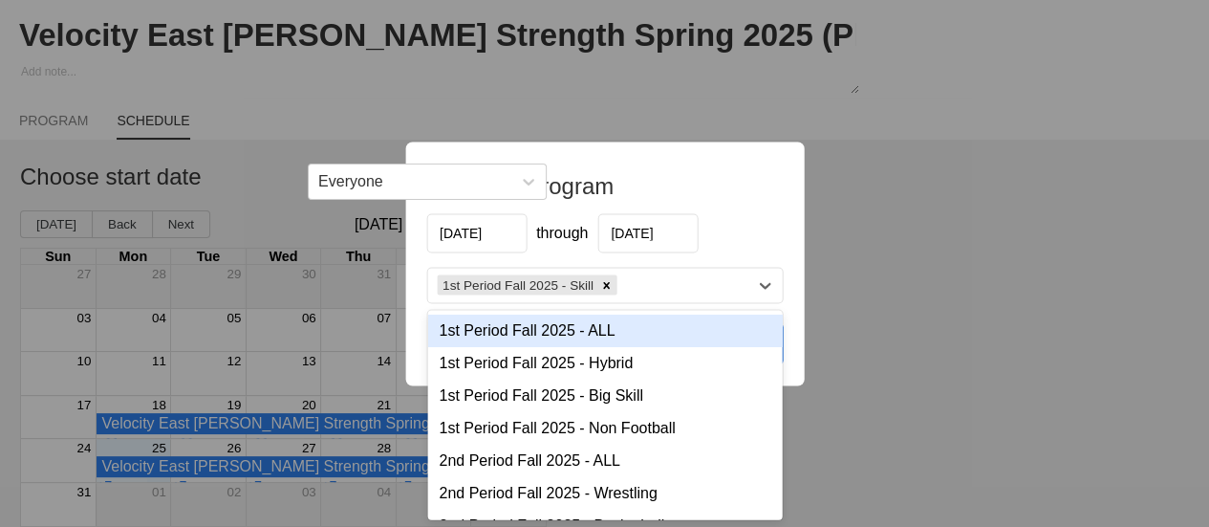
click at [657, 288] on div "1st Period Fall 2025 - Skill" at bounding box center [587, 286] width 320 height 28
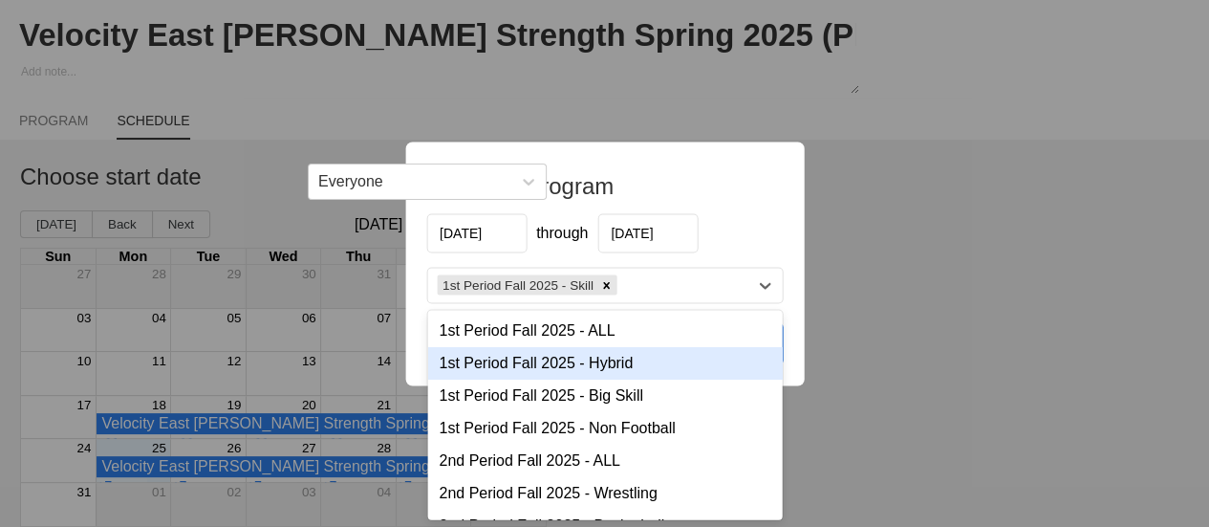
click at [576, 370] on div "1st Period Fall 2025 - Hybrid" at bounding box center [604, 362] width 355 height 33
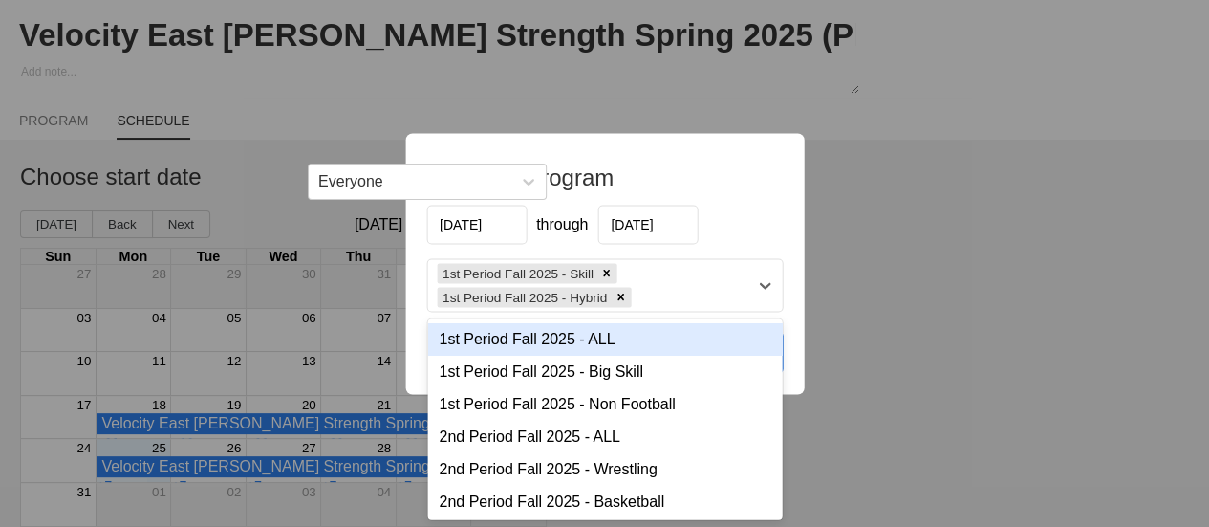
click at [646, 300] on div "1st Period Fall 2025 - Skill 1st Period Fall 2025 - Hybrid" at bounding box center [587, 285] width 320 height 52
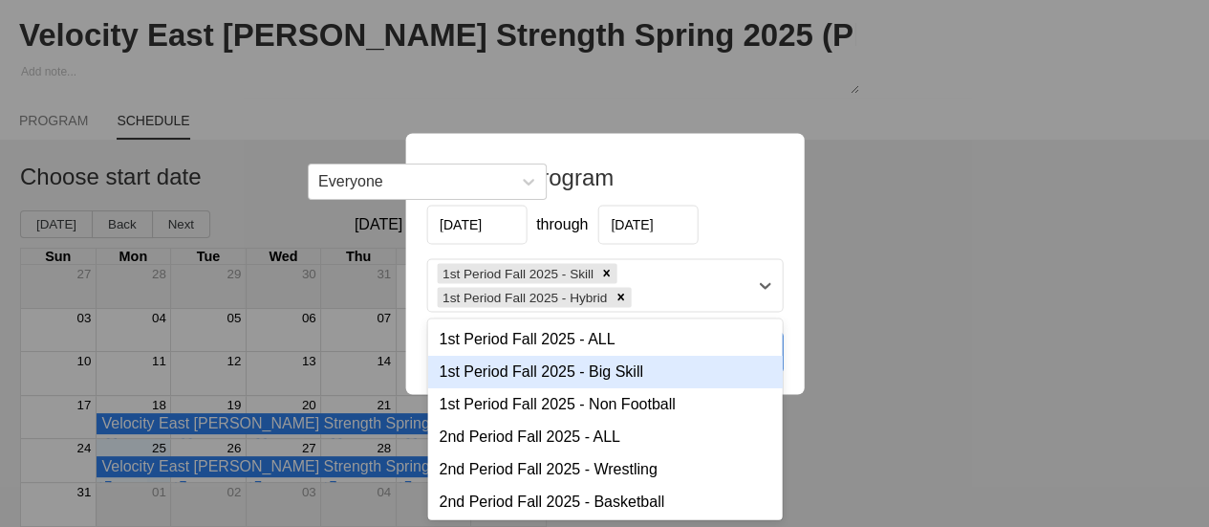
click at [618, 378] on div "1st Period Fall 2025 - Big Skill" at bounding box center [604, 371] width 355 height 33
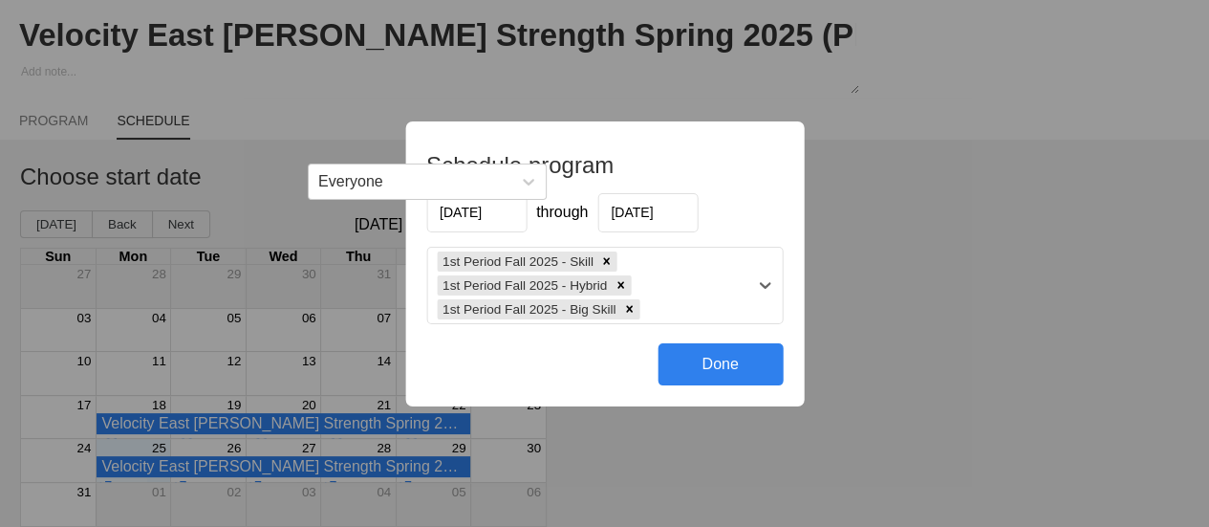
click at [661, 294] on div "1st Period Fall 2025 - Skill 1st Period Fall 2025 - Hybrid 1st Period Fall 2025…" at bounding box center [587, 286] width 320 height 76
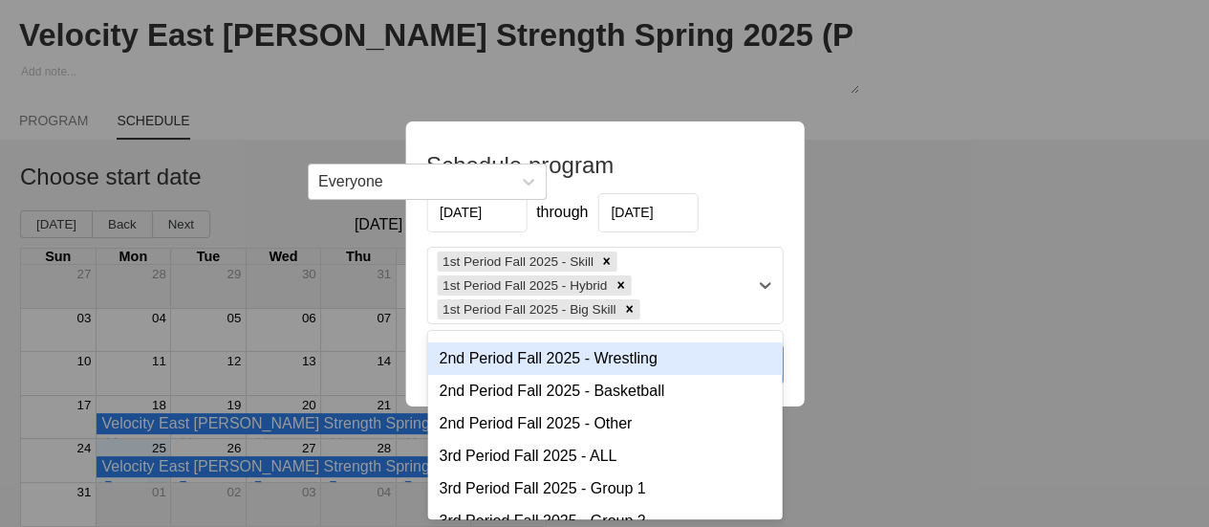
scroll to position [96, 0]
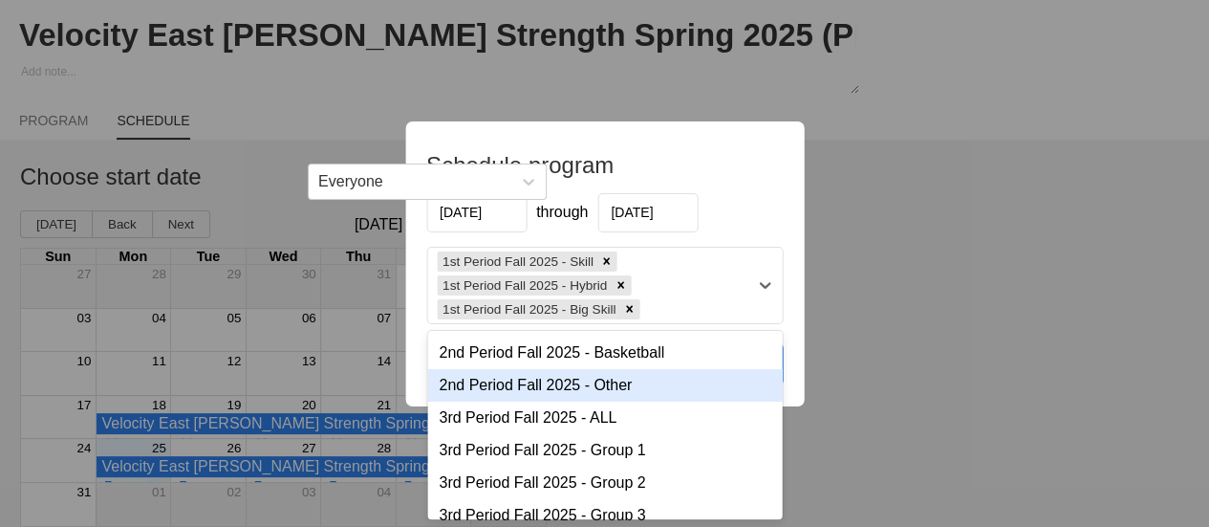
click at [568, 394] on div "2nd Period Fall 2025 - Other" at bounding box center [604, 385] width 355 height 33
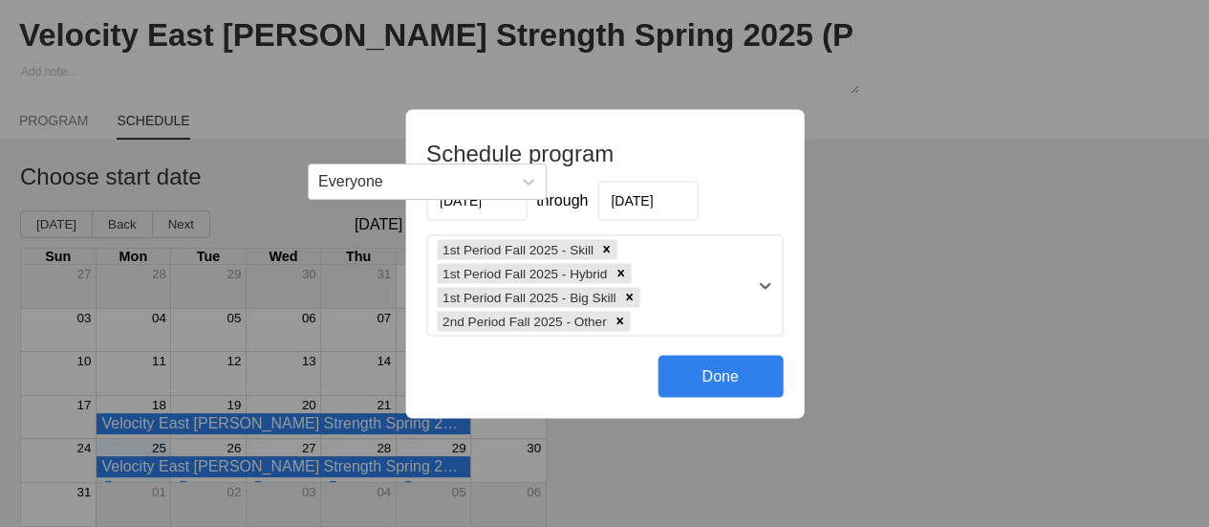
click at [659, 320] on div "1st Period Fall 2025 - Skill 1st Period Fall 2025 - Hybrid 1st Period Fall 2025…" at bounding box center [587, 284] width 320 height 99
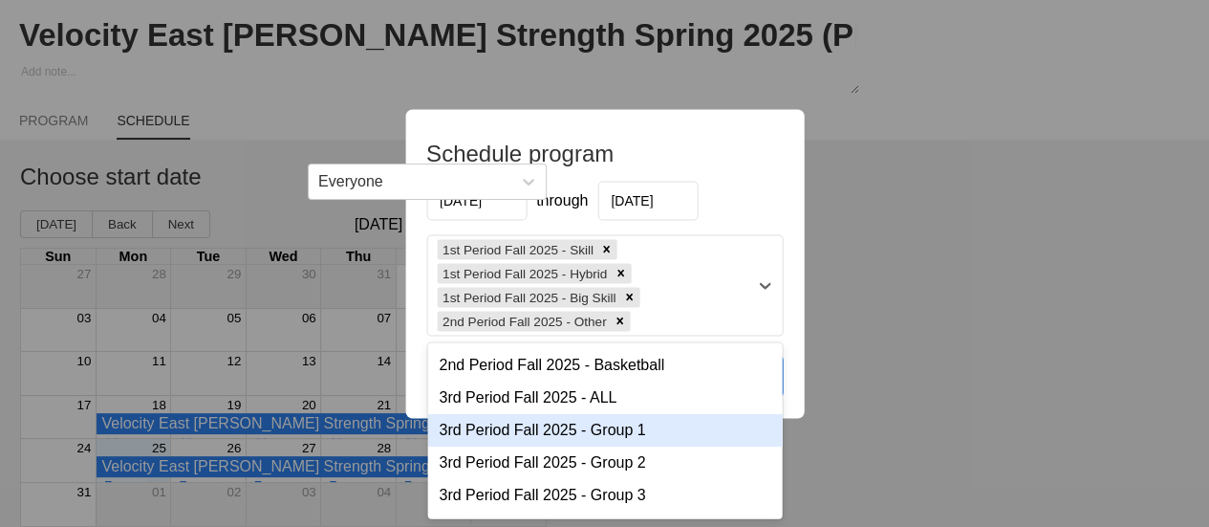
scroll to position [228, 0]
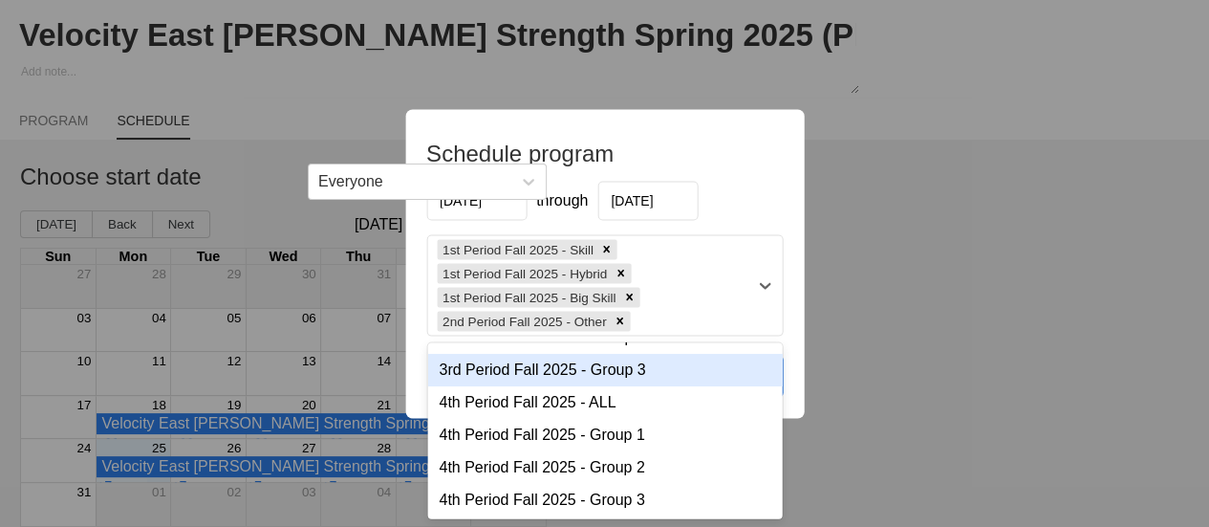
click at [570, 372] on div "3rd Period Fall 2025 - Group 3" at bounding box center [604, 369] width 355 height 33
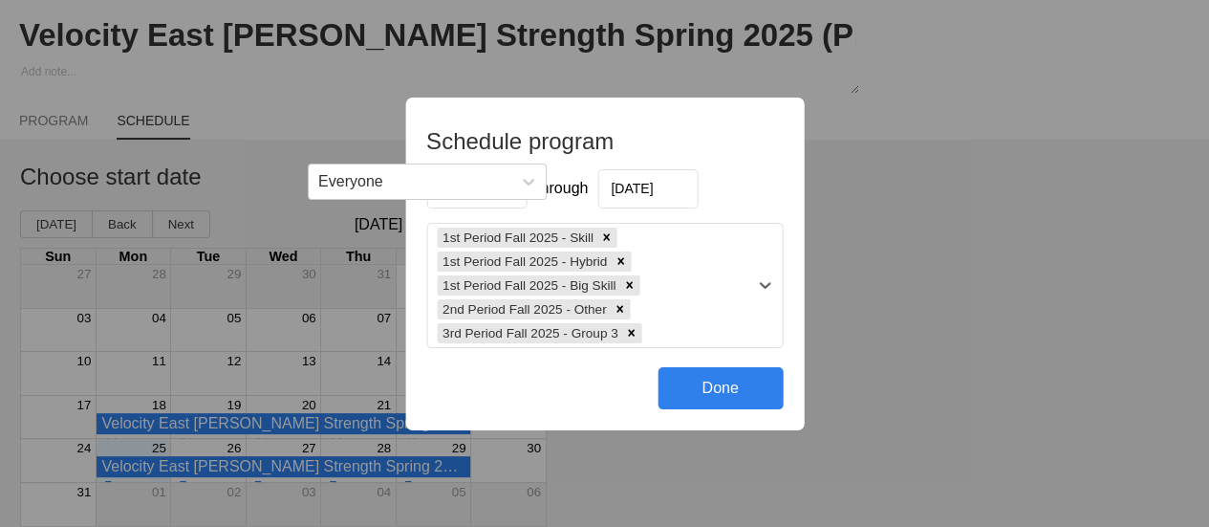
click at [671, 330] on div "1st Period Fall 2025 - Skill 1st Period Fall 2025 - Hybrid 1st Period Fall 2025…" at bounding box center [587, 285] width 320 height 123
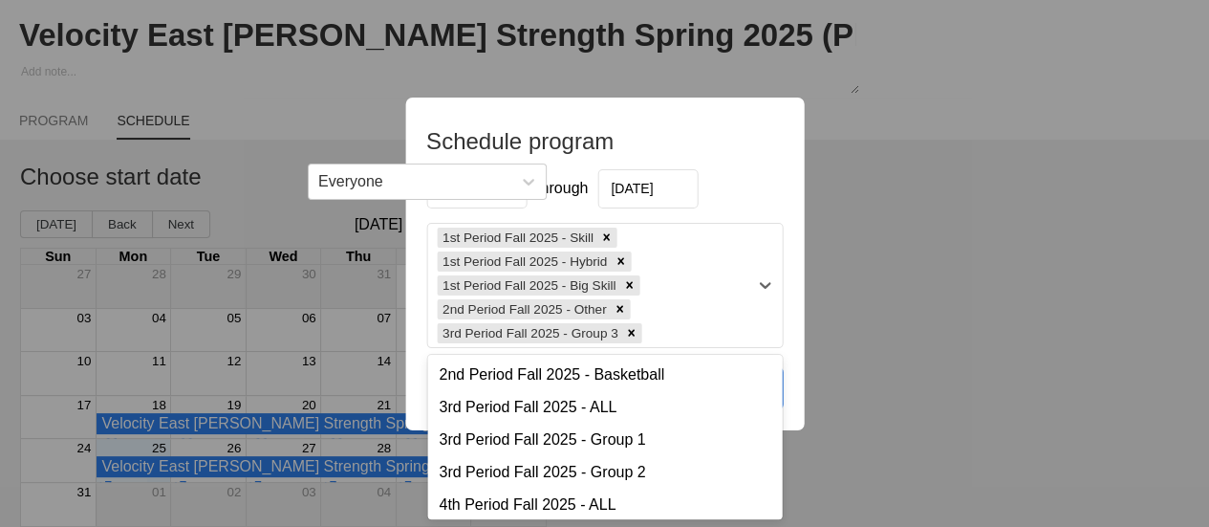
scroll to position [207, 0]
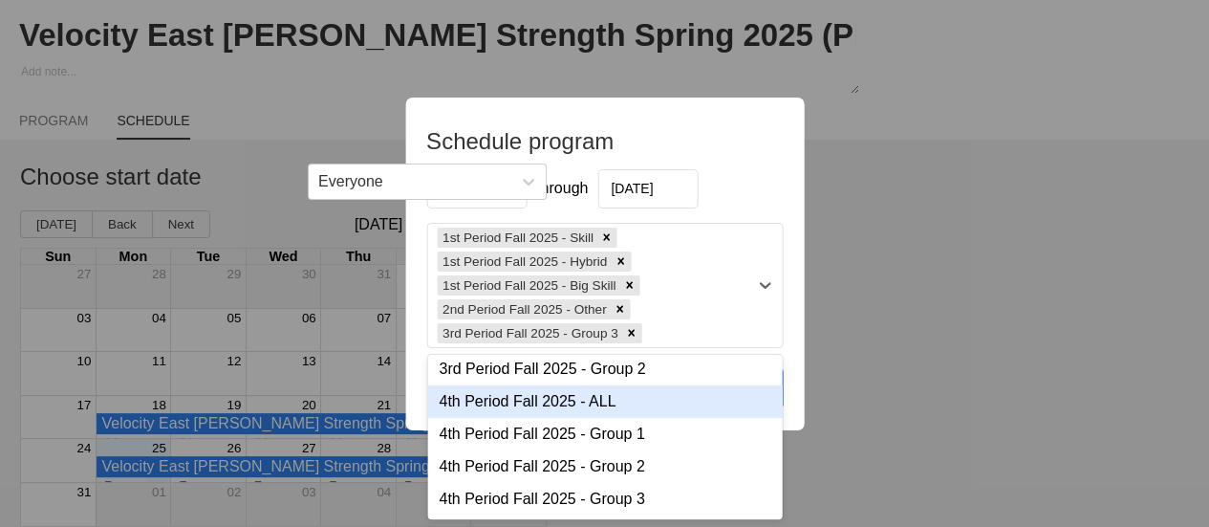
click at [733, 192] on div "[DATE] through [DATE]" at bounding box center [604, 188] width 357 height 39
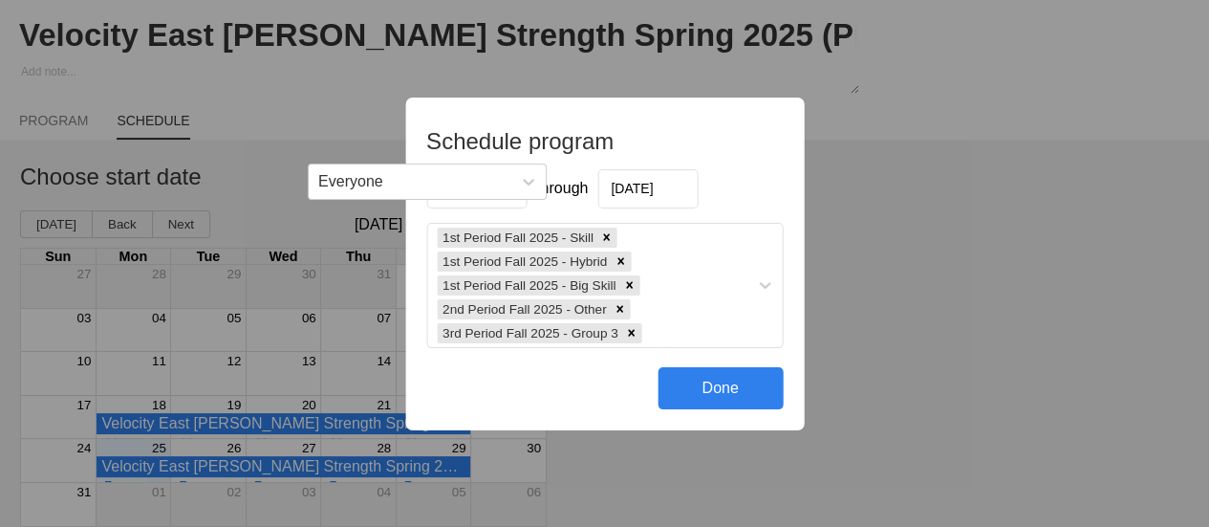
click at [698, 388] on div "Done" at bounding box center [720, 388] width 125 height 42
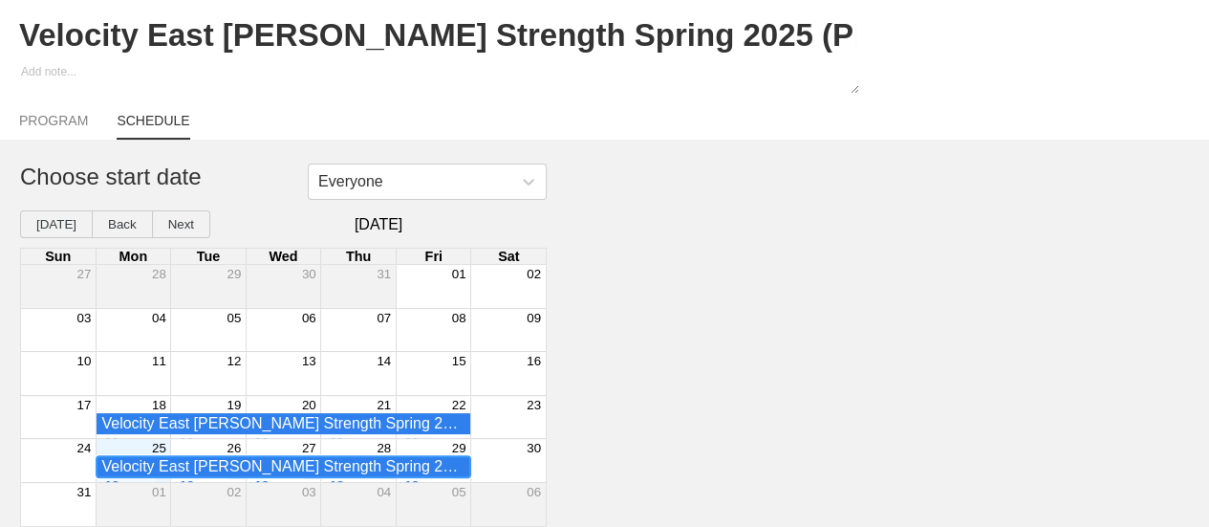
click at [335, 467] on div "Velocity East [PERSON_NAME] Strength Spring 2025 (Phase 1)3X10 - 1st Period Fal…" at bounding box center [282, 466] width 363 height 17
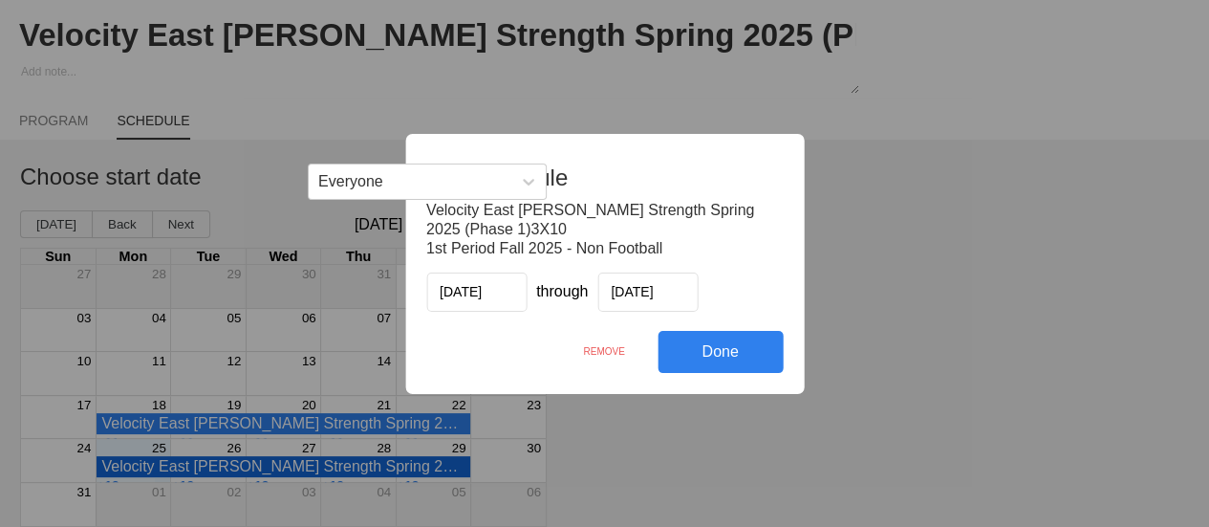
click at [698, 456] on div "Edit Schedule Velocity East [PERSON_NAME] Strength Spring 2025 (Phase 1)3X10 1s…" at bounding box center [604, 263] width 1209 height 527
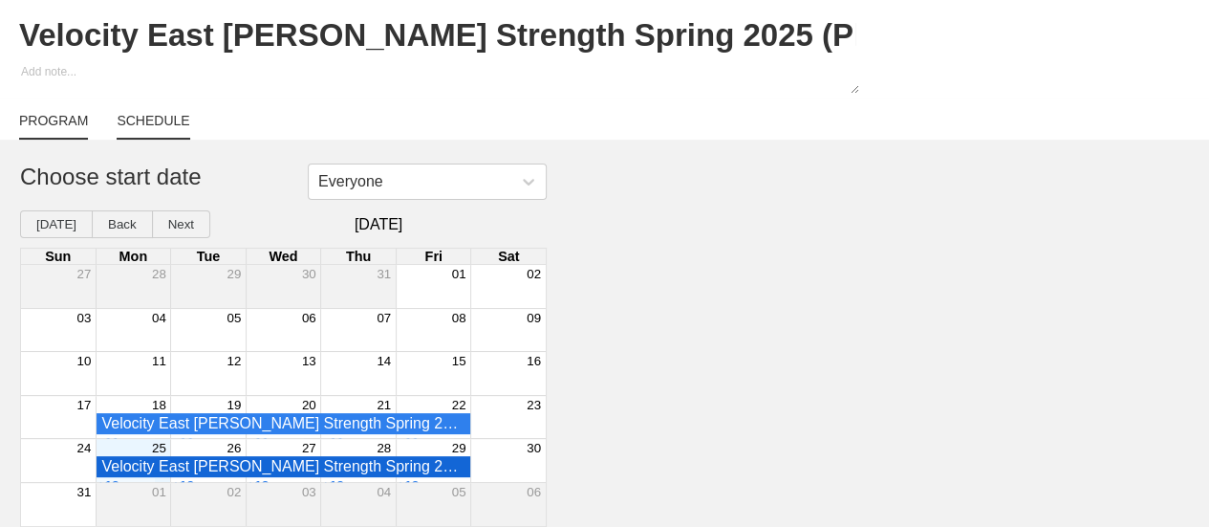
click at [74, 118] on link "PROGRAM" at bounding box center [53, 126] width 69 height 27
type textarea "x"
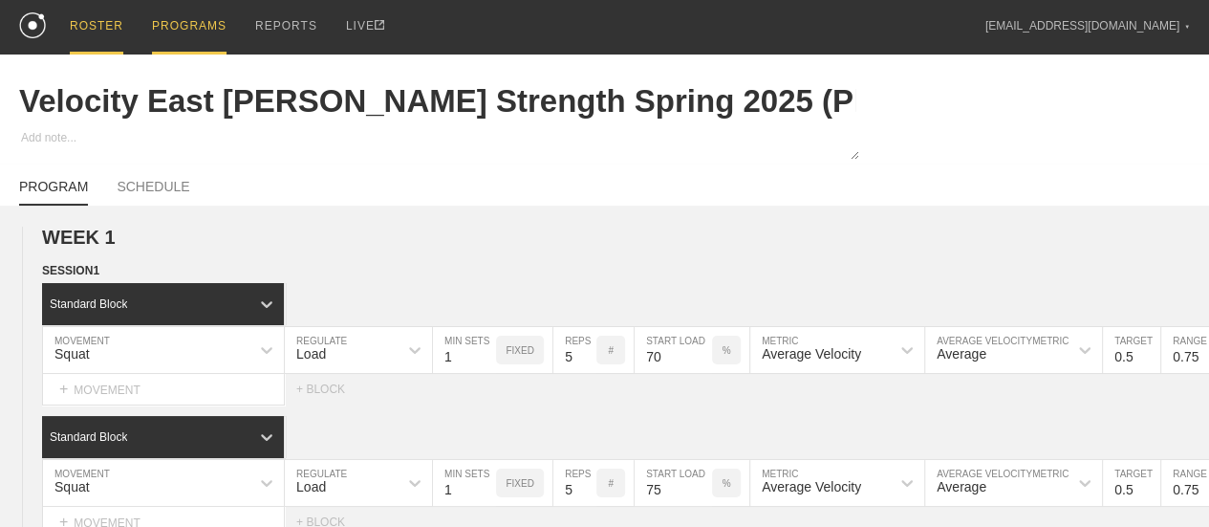
click at [110, 22] on div "ROSTER" at bounding box center [97, 27] width 54 height 54
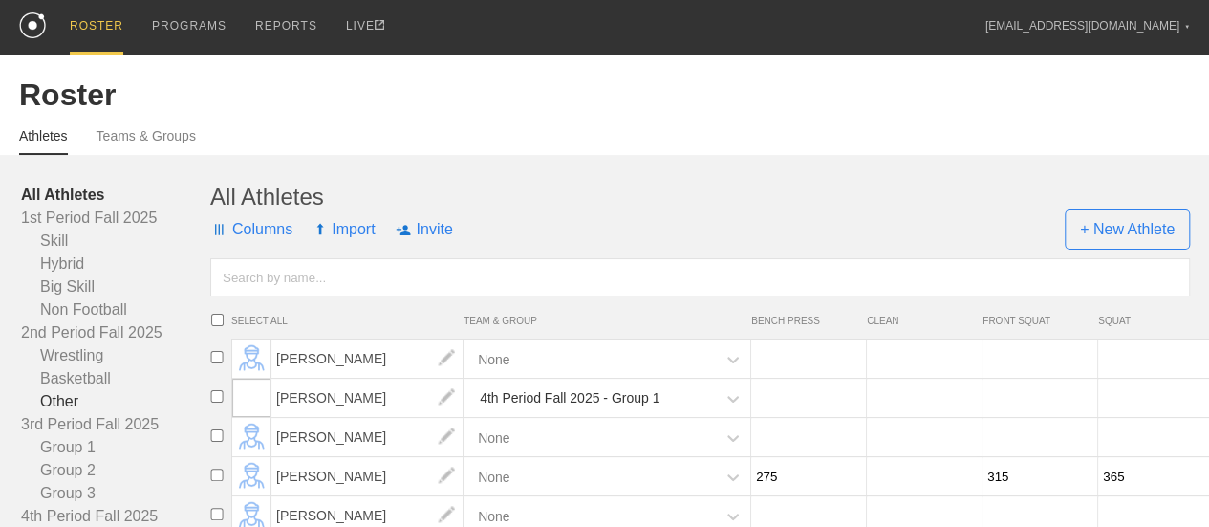
click at [82, 413] on link "Other" at bounding box center [115, 401] width 189 height 23
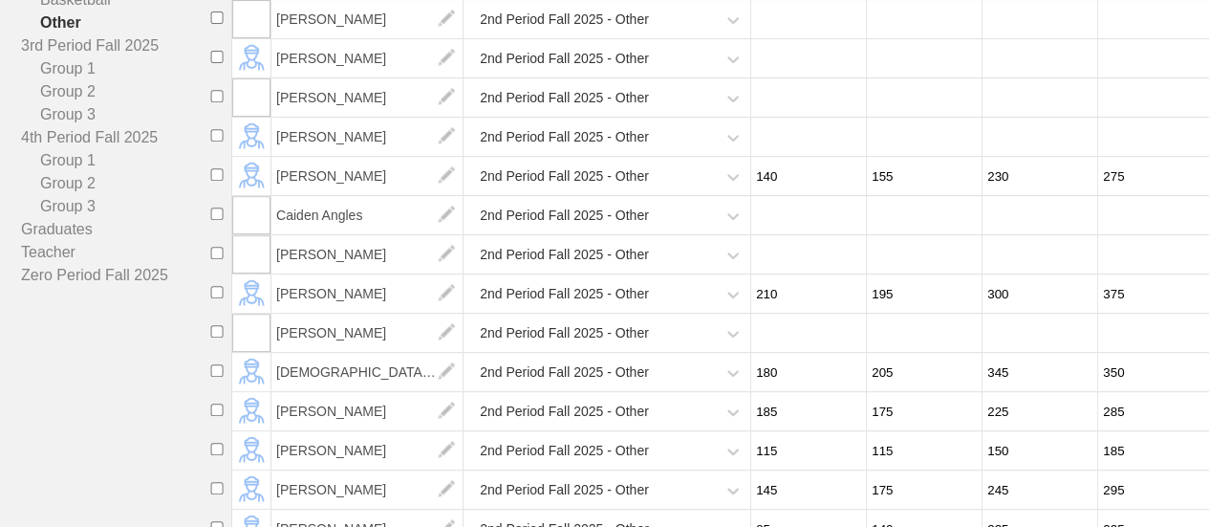
scroll to position [187, 0]
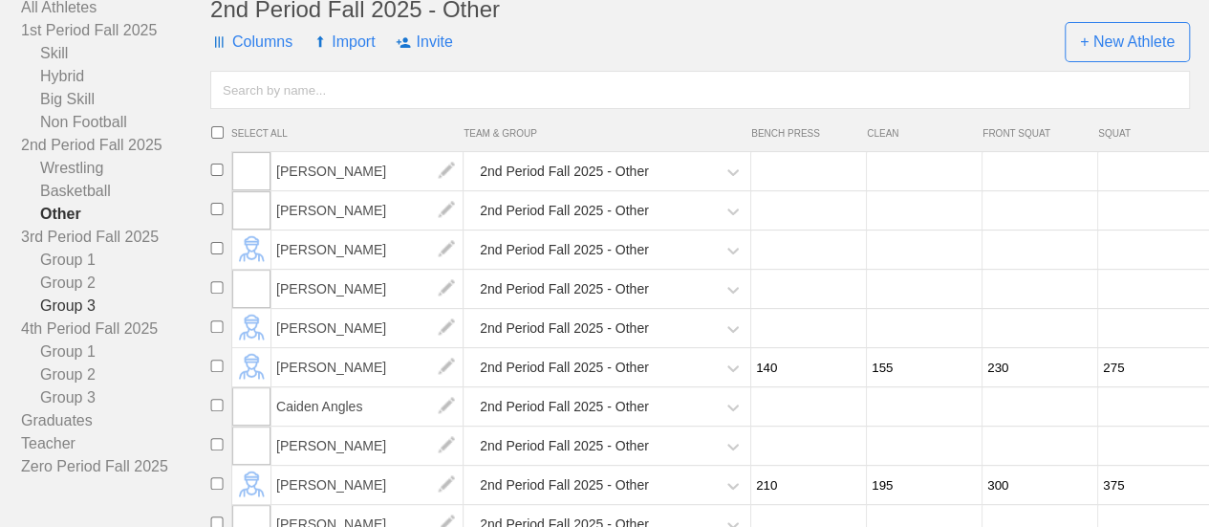
click at [94, 317] on link "Group 3" at bounding box center [115, 305] width 189 height 23
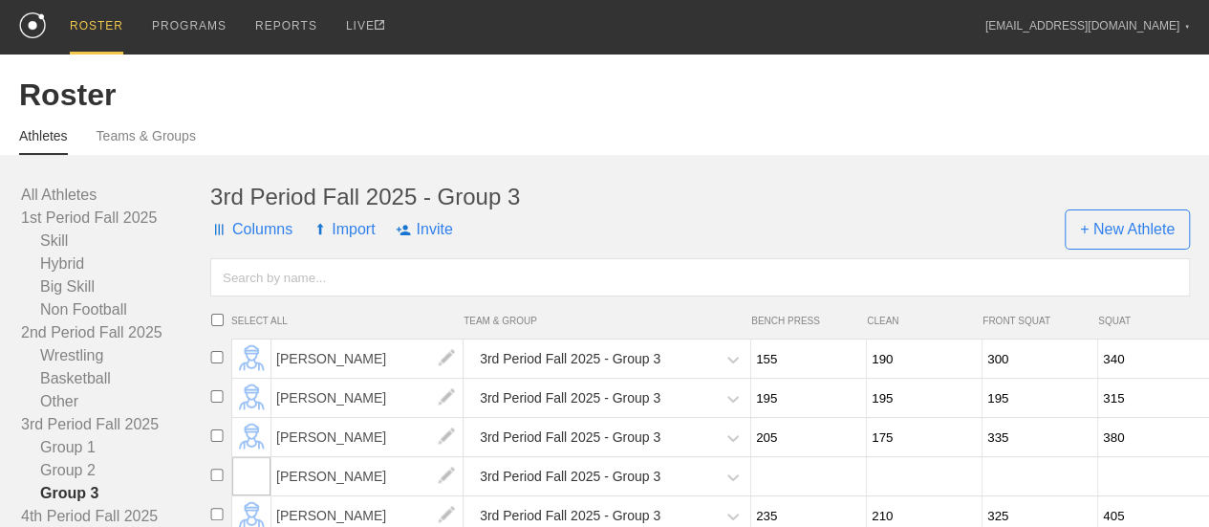
click at [57, 152] on link "Athletes" at bounding box center [43, 141] width 49 height 27
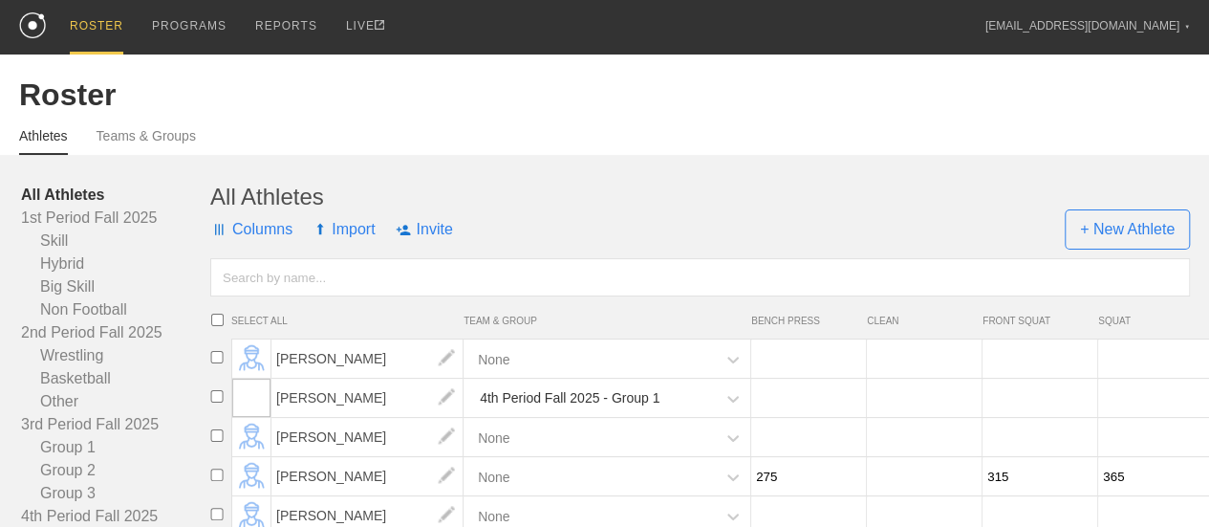
scroll to position [250, 0]
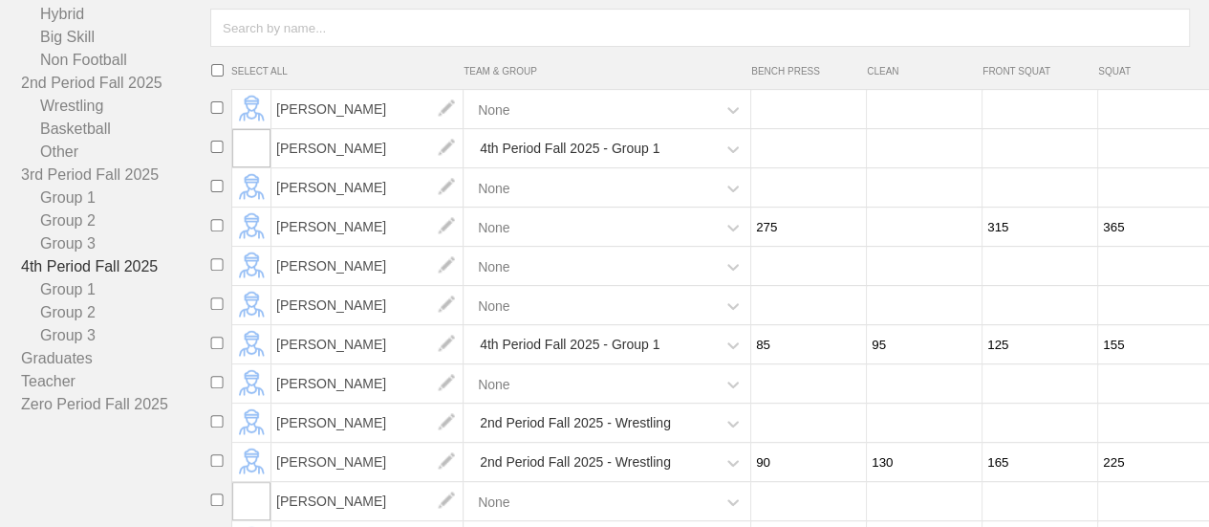
click at [80, 278] on link "4th Period Fall 2025" at bounding box center [115, 266] width 189 height 23
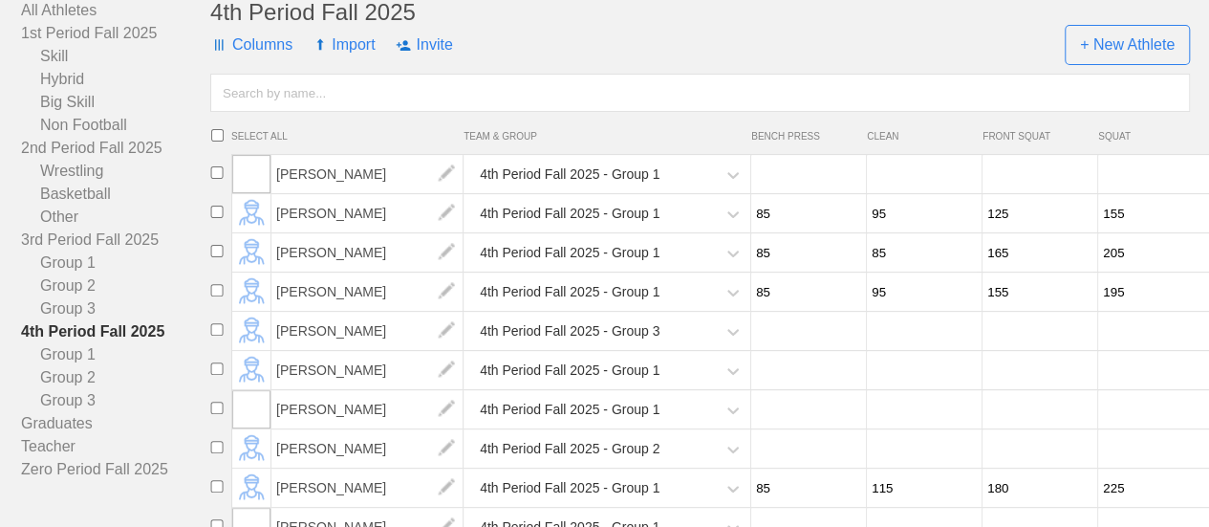
scroll to position [58, 0]
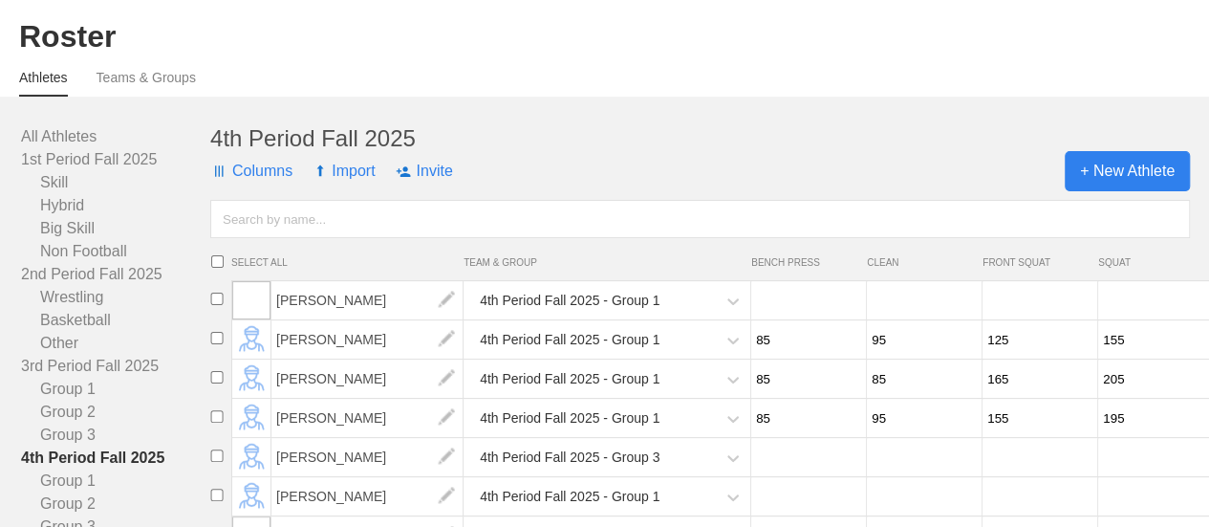
click at [1087, 173] on span "+ New Athlete" at bounding box center [1127, 171] width 125 height 40
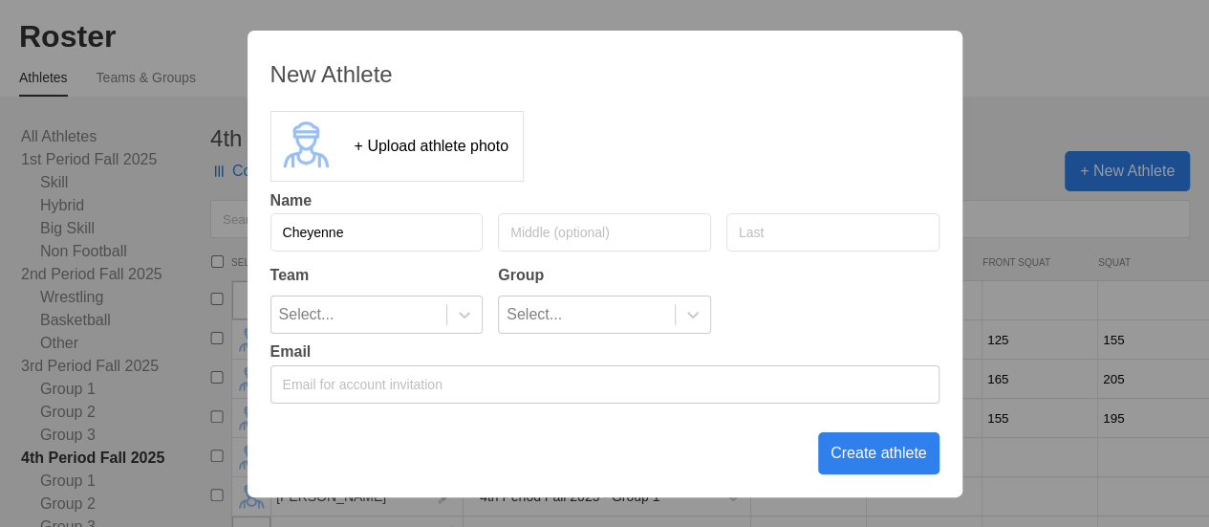
type input "Cheyenne"
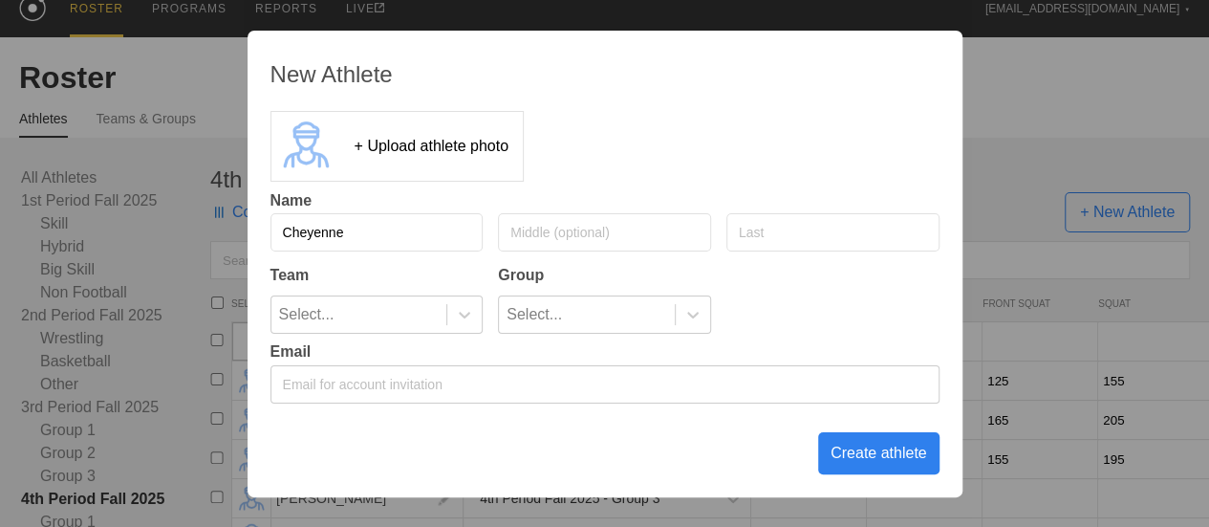
scroll to position [0, 0]
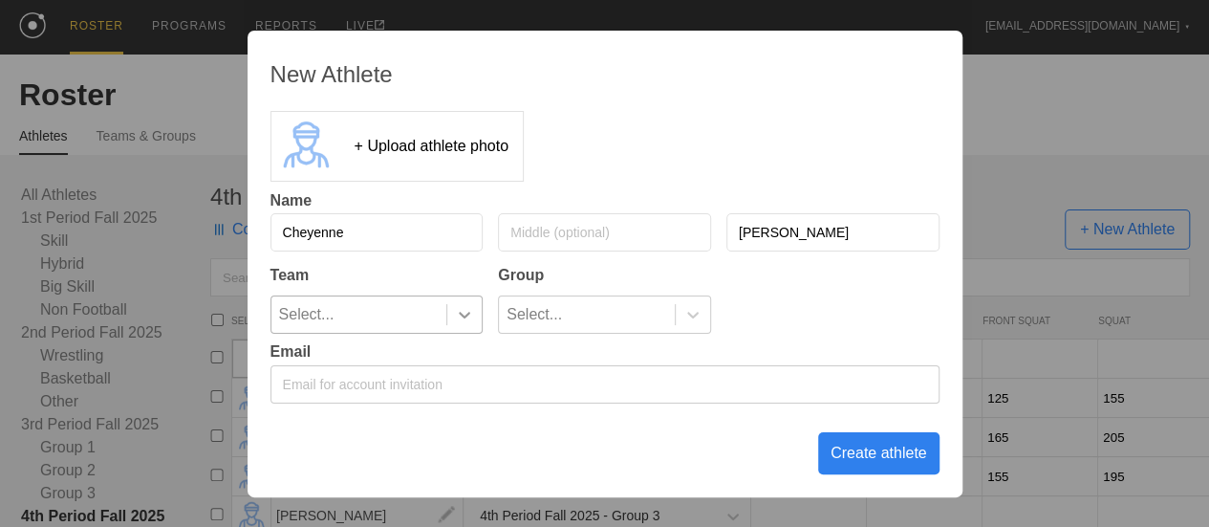
type input "[PERSON_NAME]"
click at [478, 318] on div at bounding box center [464, 314] width 34 height 19
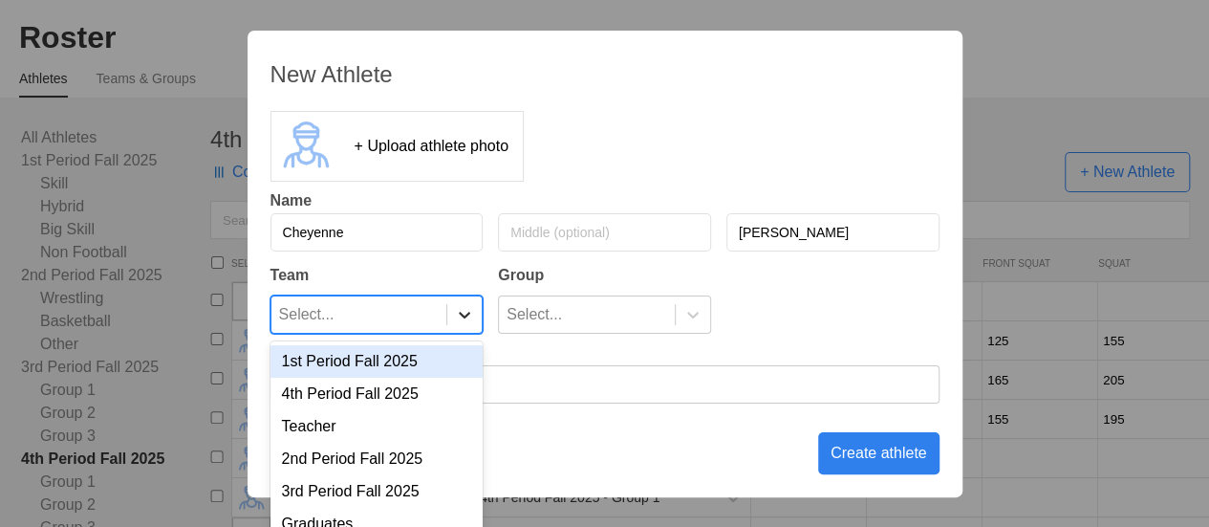
scroll to position [61, 0]
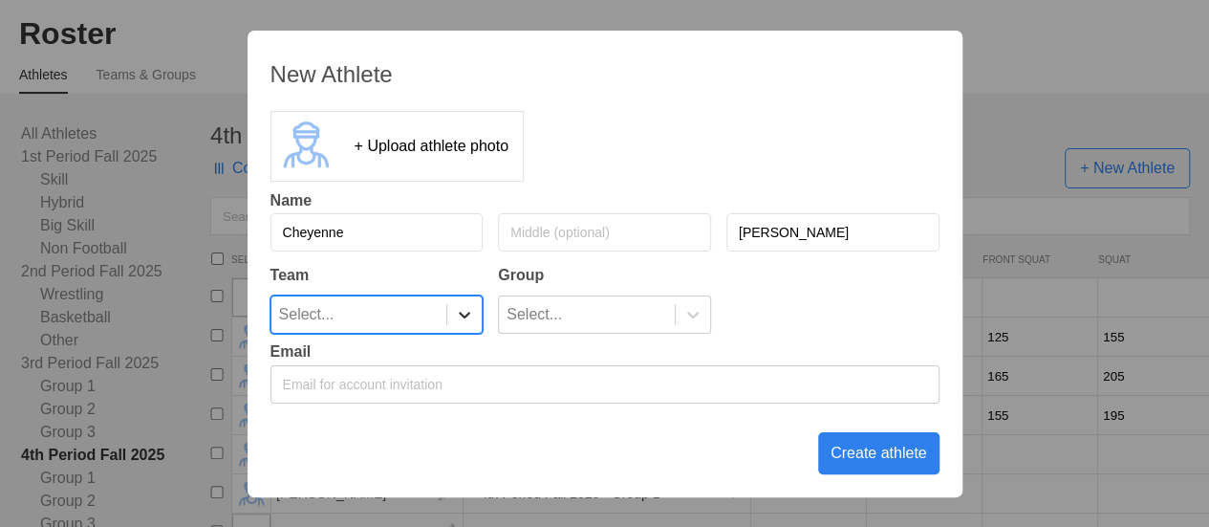
click at [478, 318] on div at bounding box center [464, 314] width 34 height 19
click at [474, 311] on div at bounding box center [464, 314] width 34 height 19
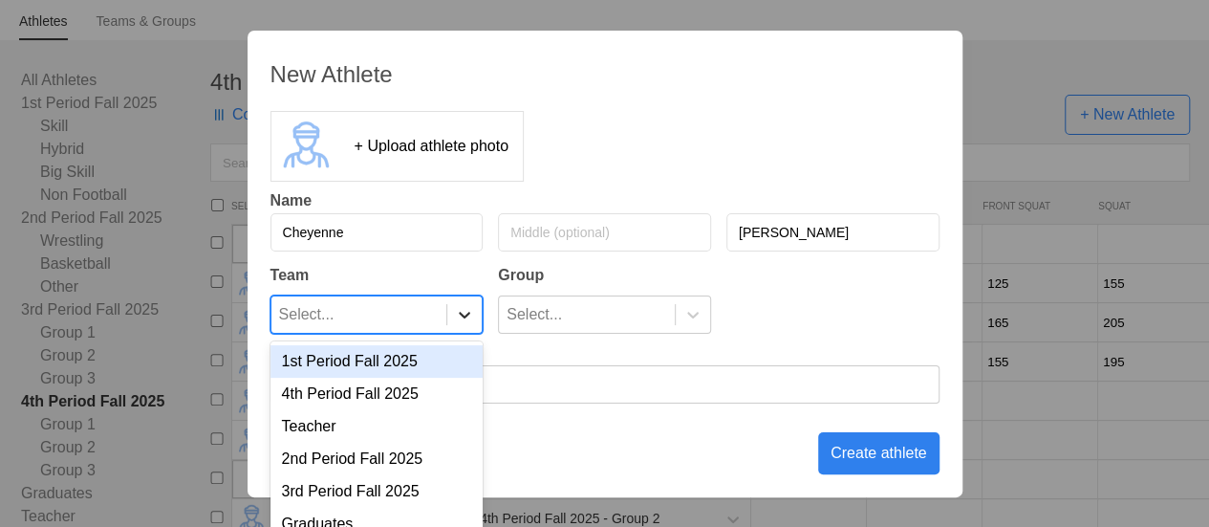
scroll to position [122, 0]
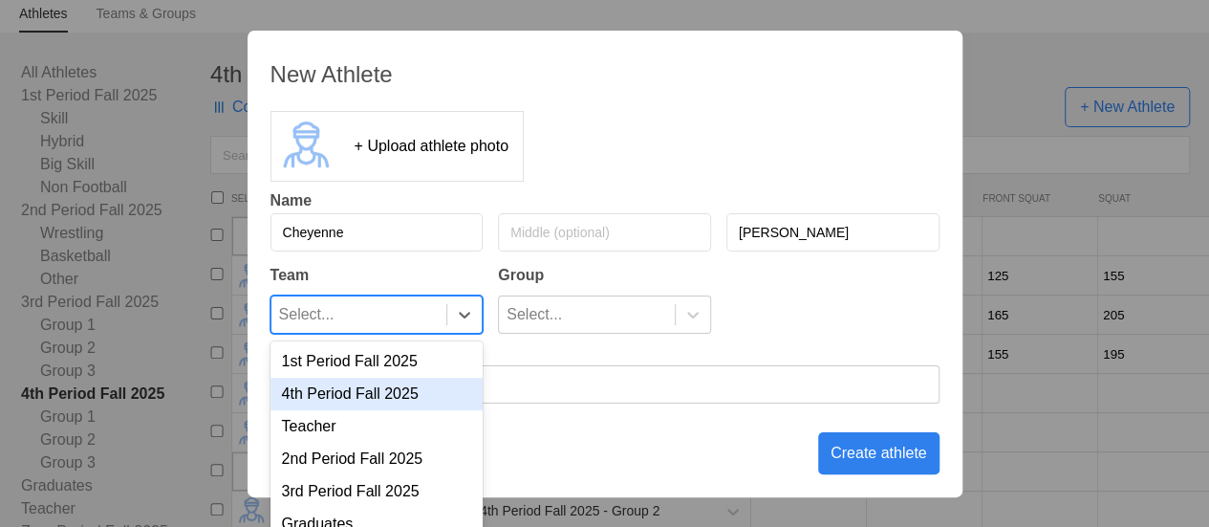
click at [417, 397] on div "4th Period Fall 2025" at bounding box center [377, 394] width 213 height 33
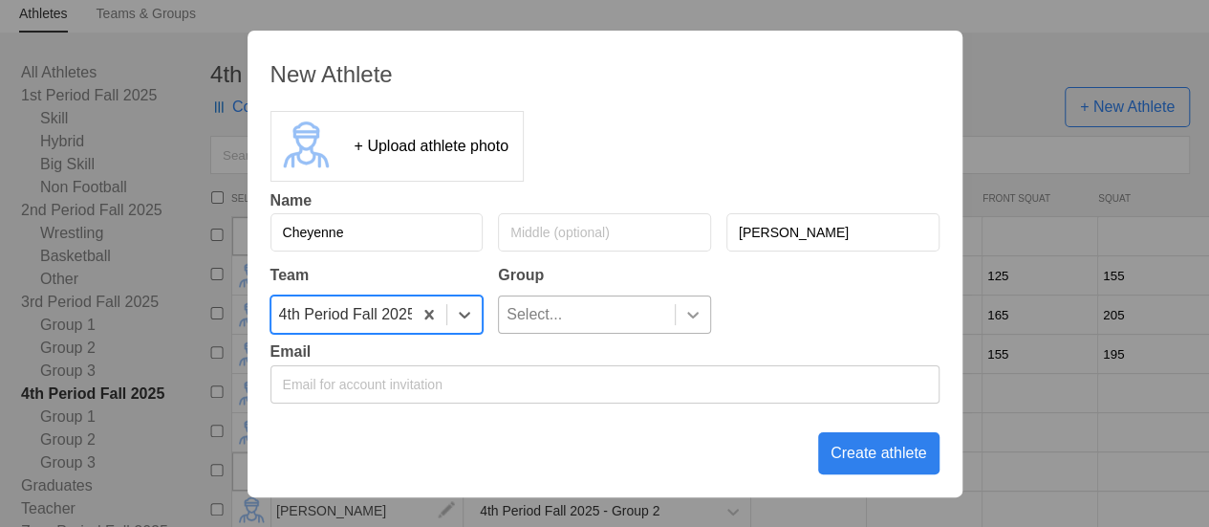
click at [690, 317] on icon at bounding box center [693, 314] width 19 height 19
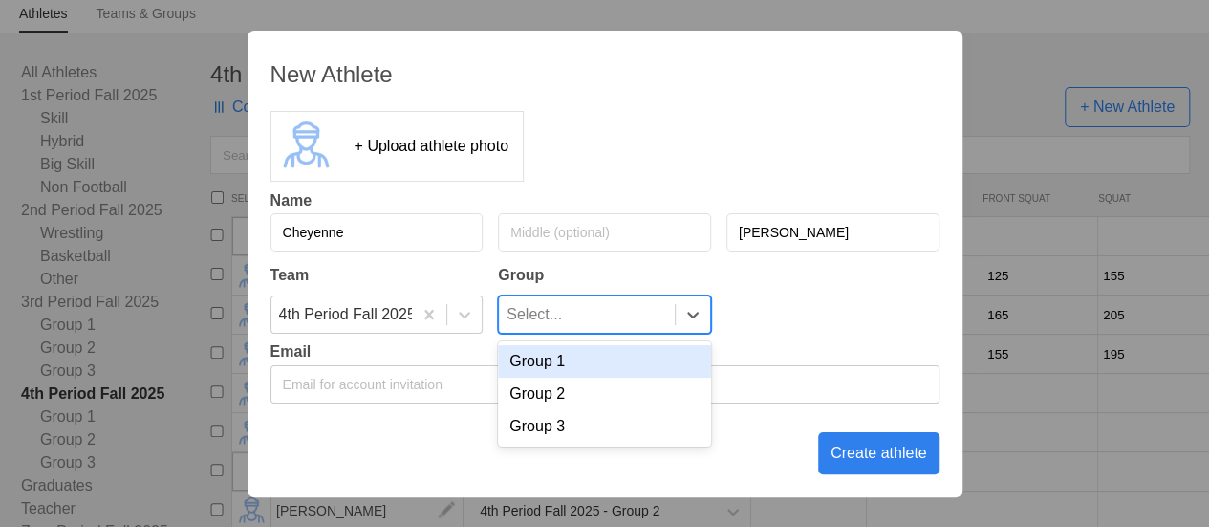
click at [591, 375] on div "Group 1" at bounding box center [604, 361] width 213 height 33
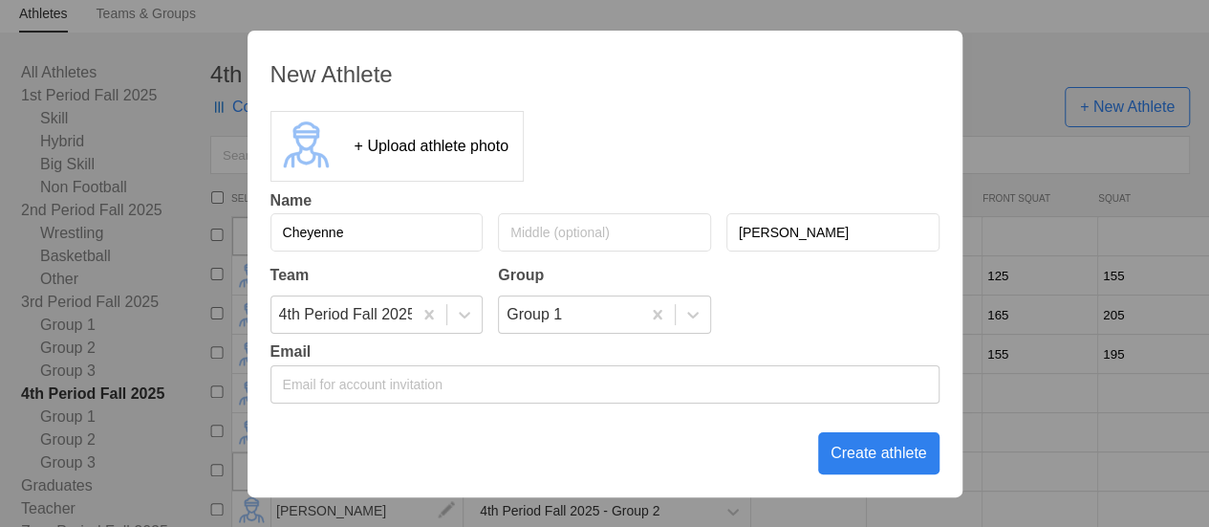
click at [874, 456] on div "Create athlete" at bounding box center [878, 453] width 121 height 42
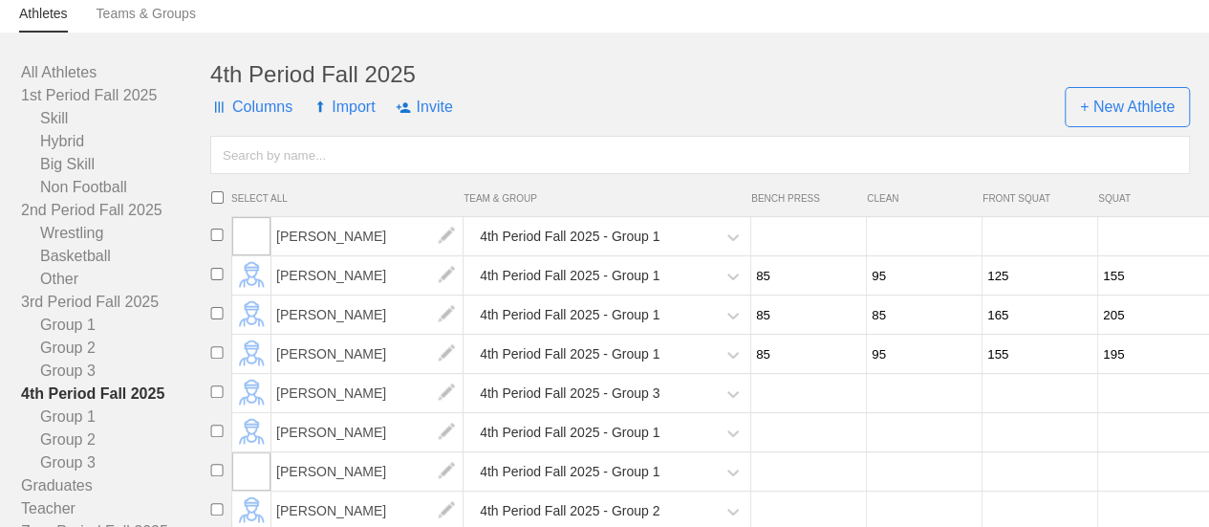
scroll to position [0, 0]
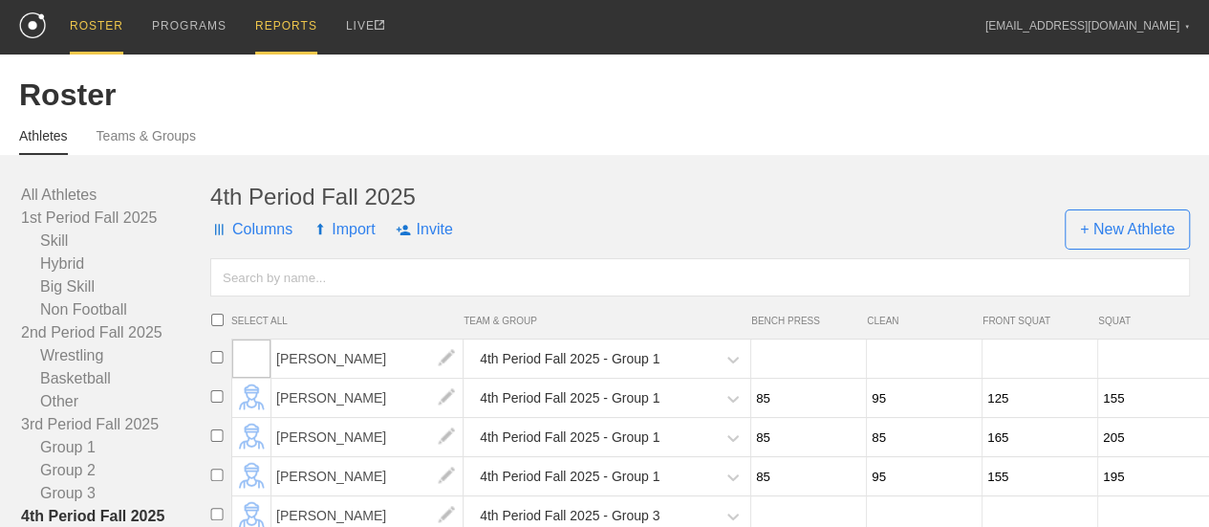
click at [273, 26] on div "REPORTS" at bounding box center [286, 27] width 62 height 54
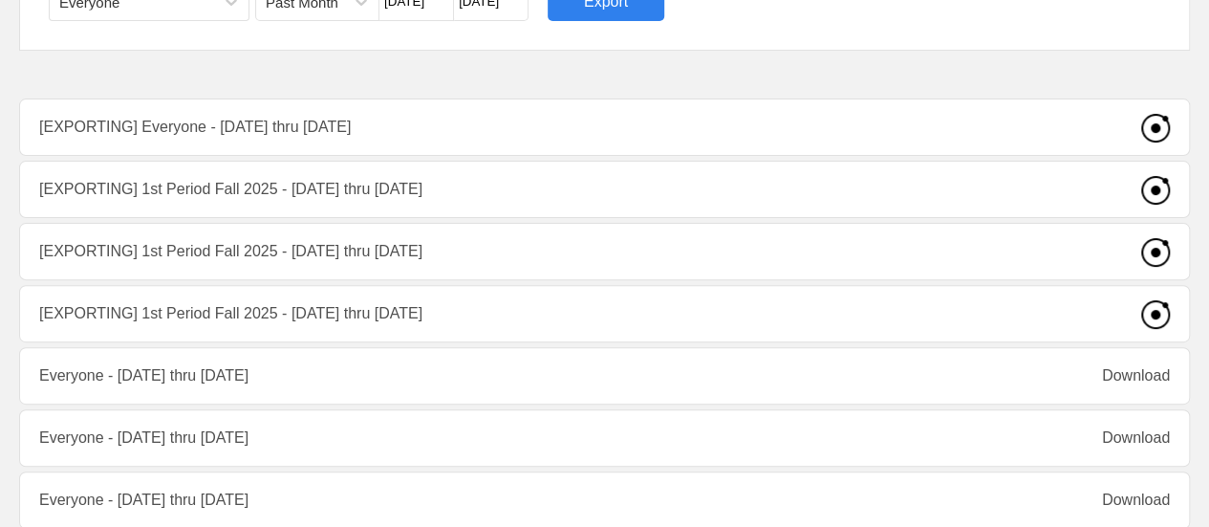
scroll to position [191, 0]
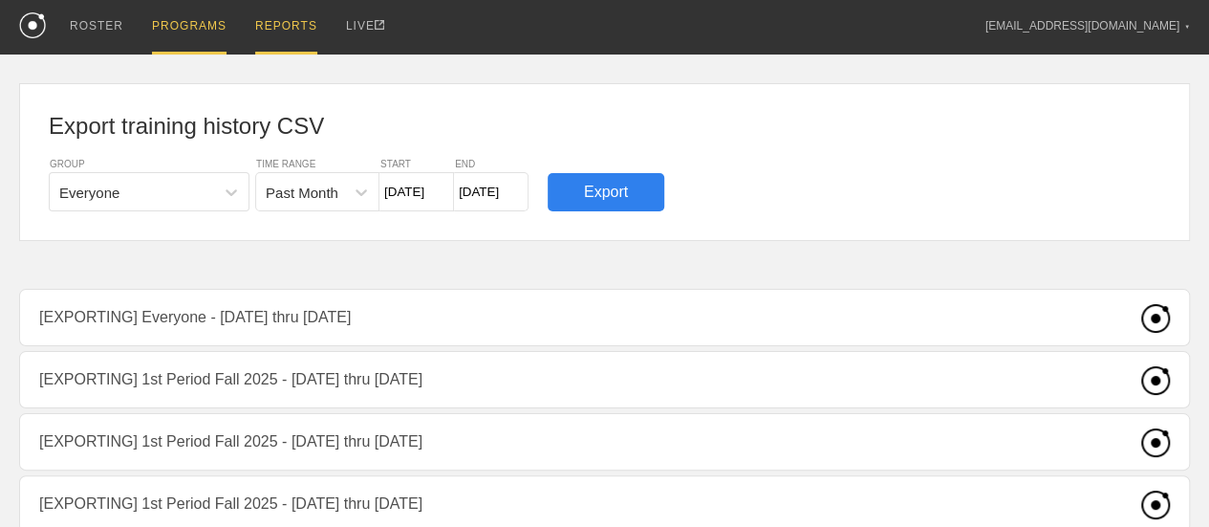
click at [217, 32] on div "PROGRAMS" at bounding box center [189, 27] width 75 height 54
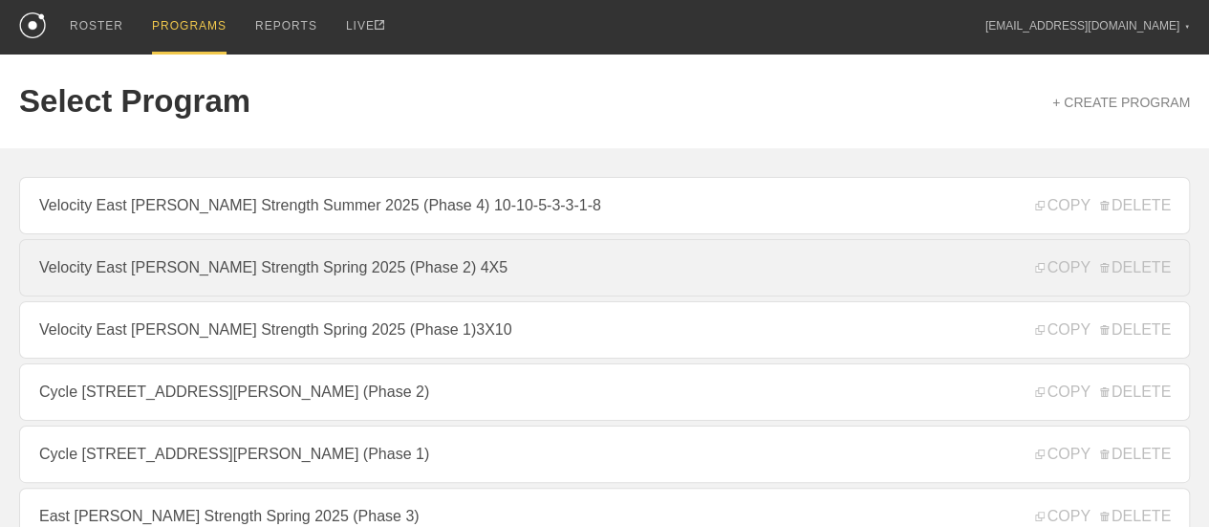
click at [472, 287] on link "Velocity East [PERSON_NAME] Strength Spring 2025 (Phase 2) 4X5" at bounding box center [604, 267] width 1171 height 57
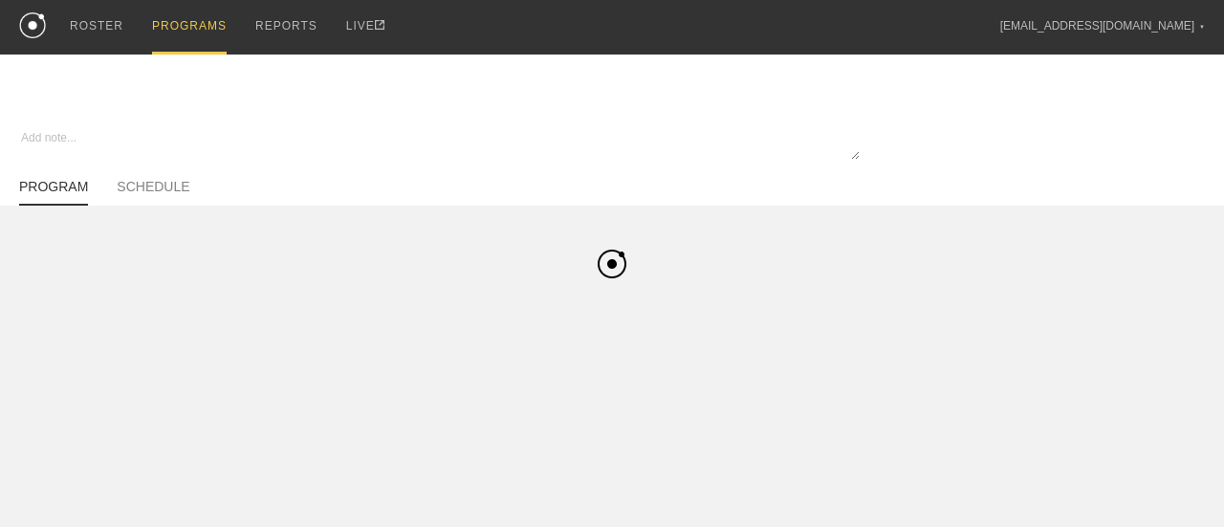
type textarea "x"
type input "Velocity East [PERSON_NAME] Strength Spring 2025 (Phase 2) 4X5"
